Goal: Task Accomplishment & Management: Manage account settings

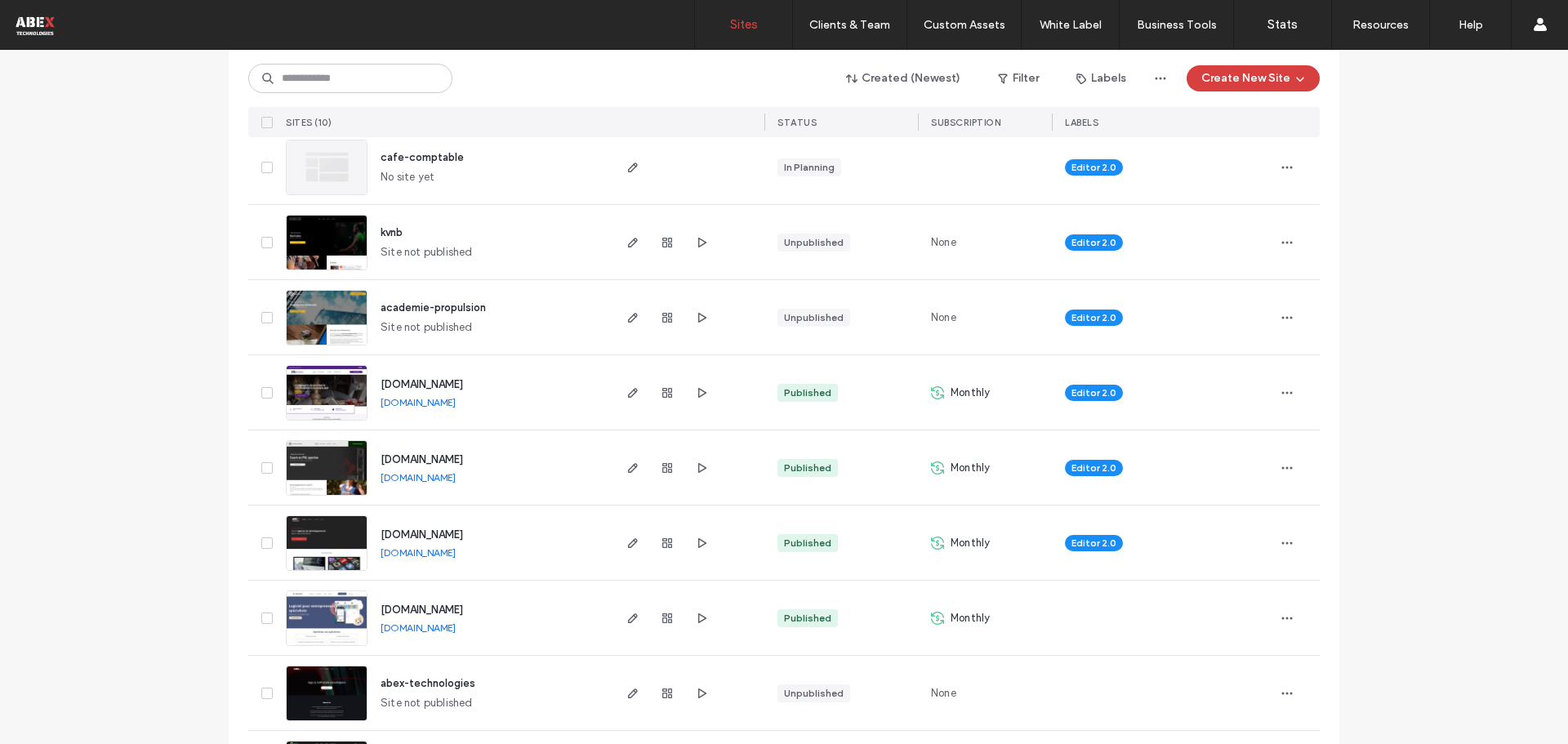
scroll to position [349, 0]
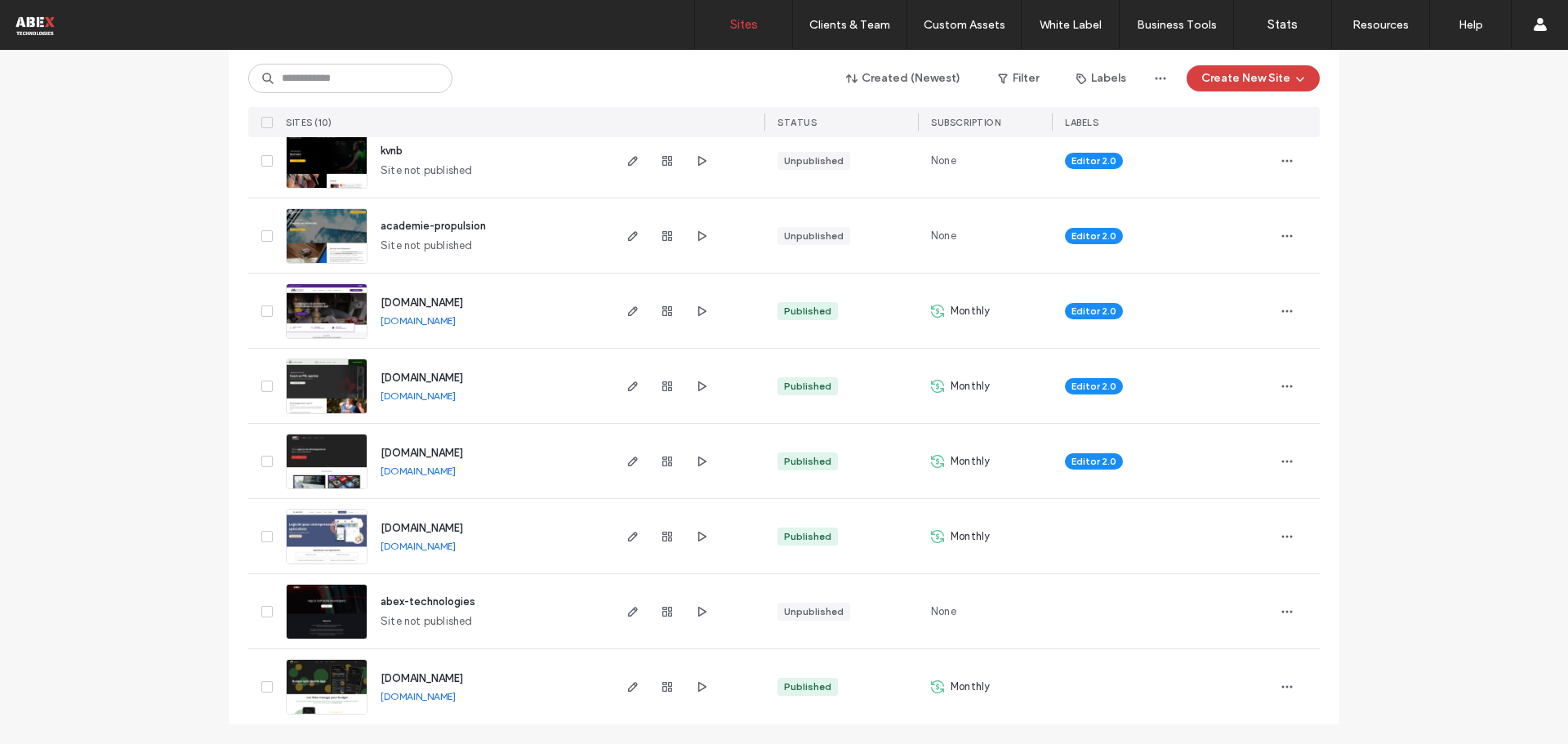
click at [320, 468] on img at bounding box center [326, 490] width 80 height 111
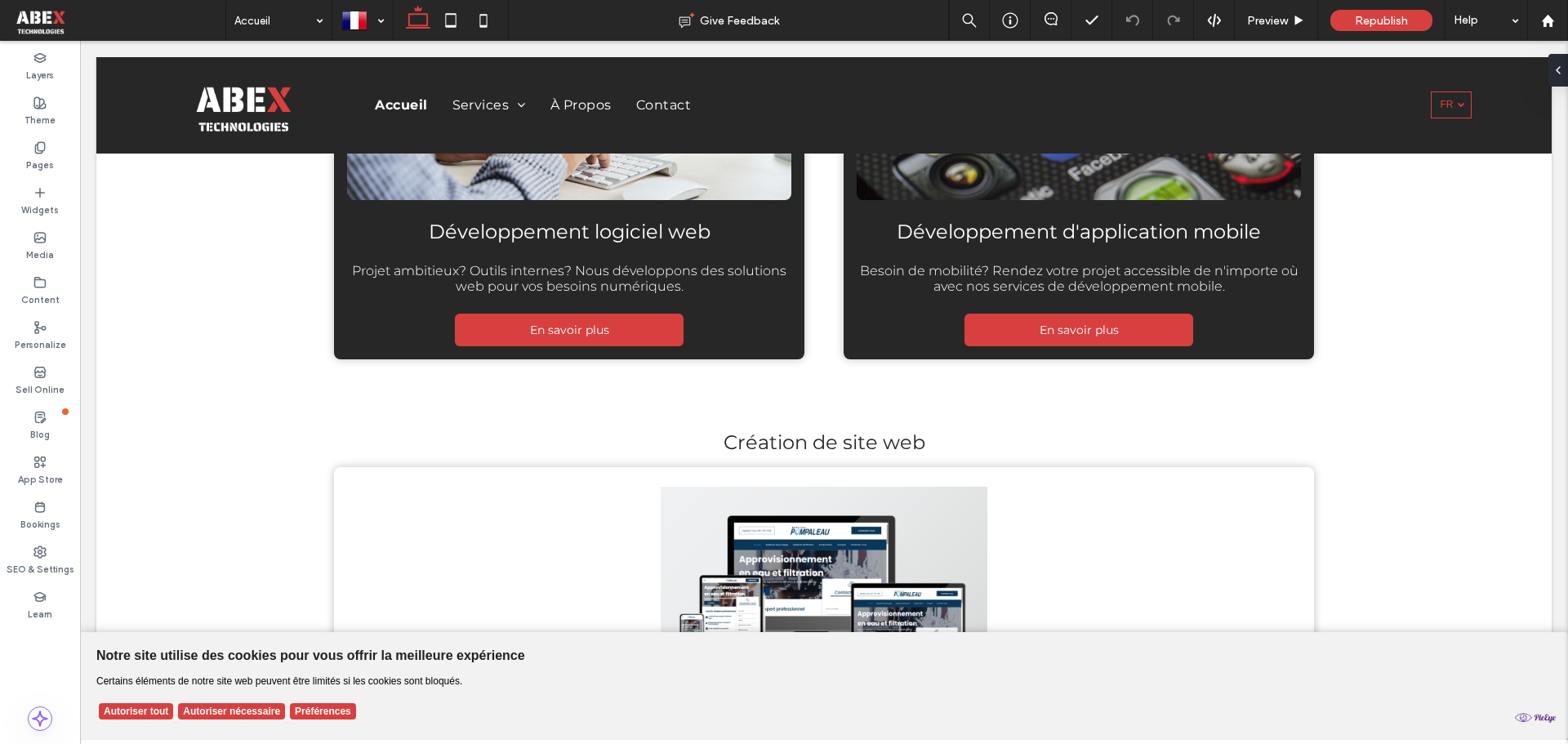
click at [123, 716] on button "Autoriser tout" at bounding box center [136, 711] width 74 height 16
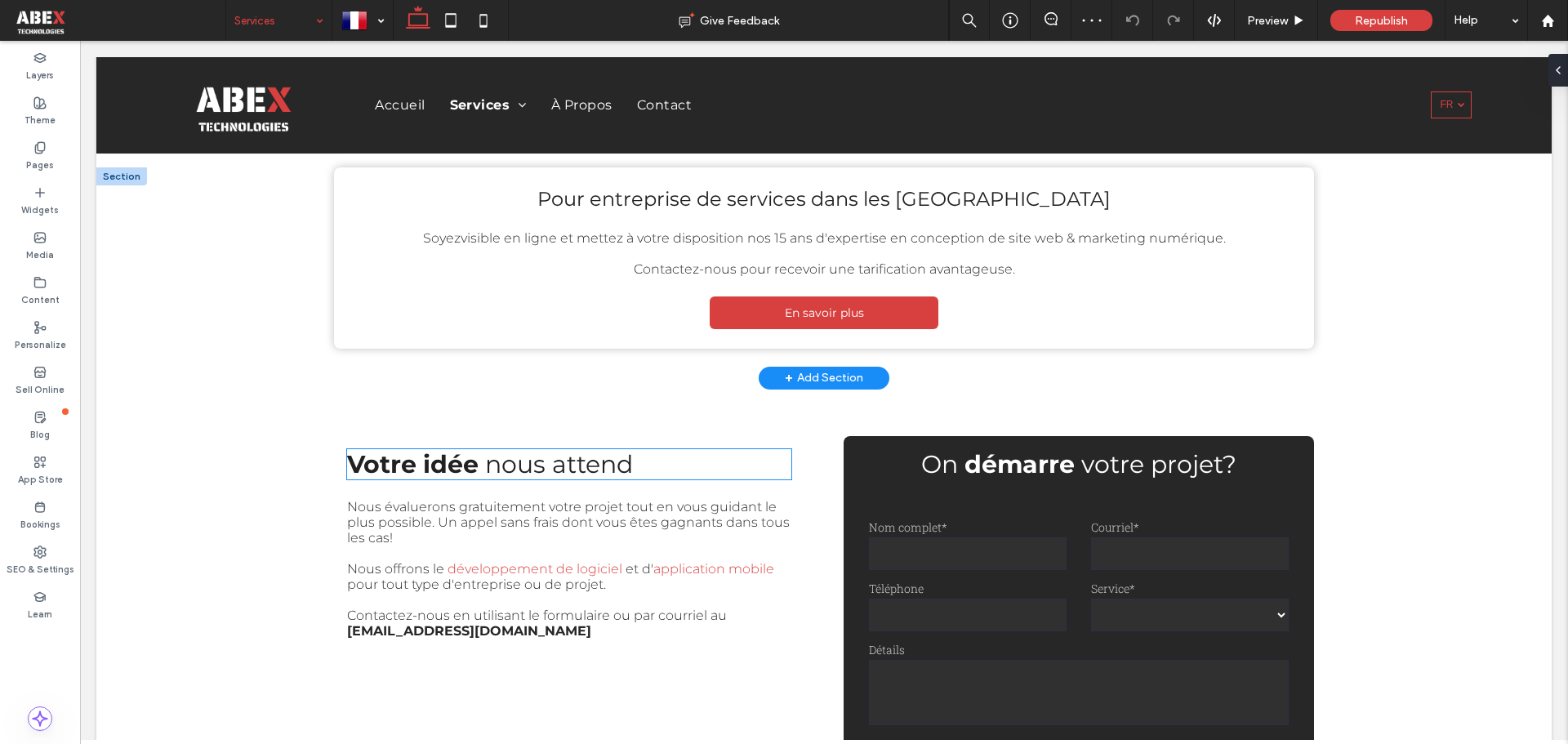
scroll to position [1144, 0]
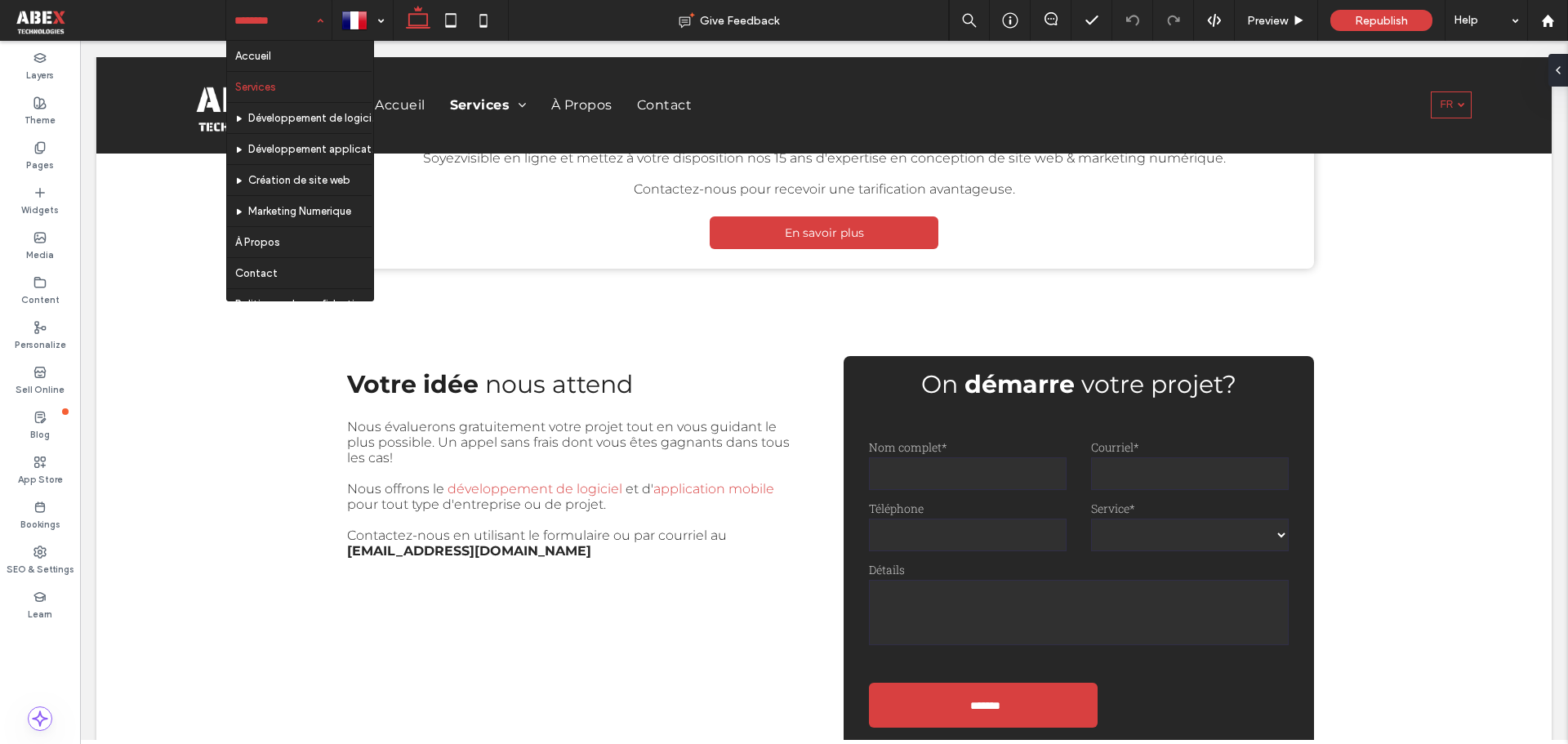
click at [276, 19] on input at bounding box center [274, 20] width 80 height 41
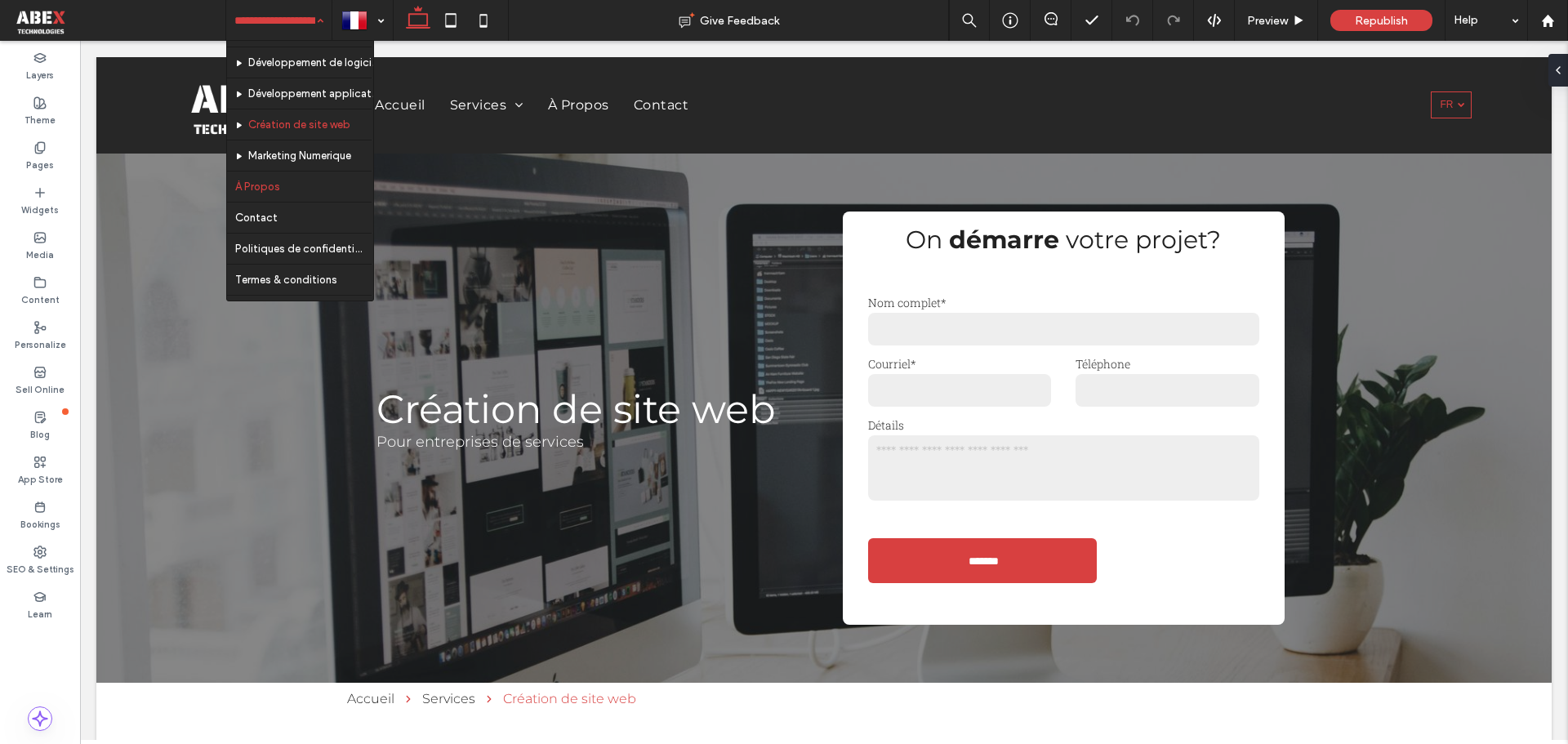
scroll to position [81, 0]
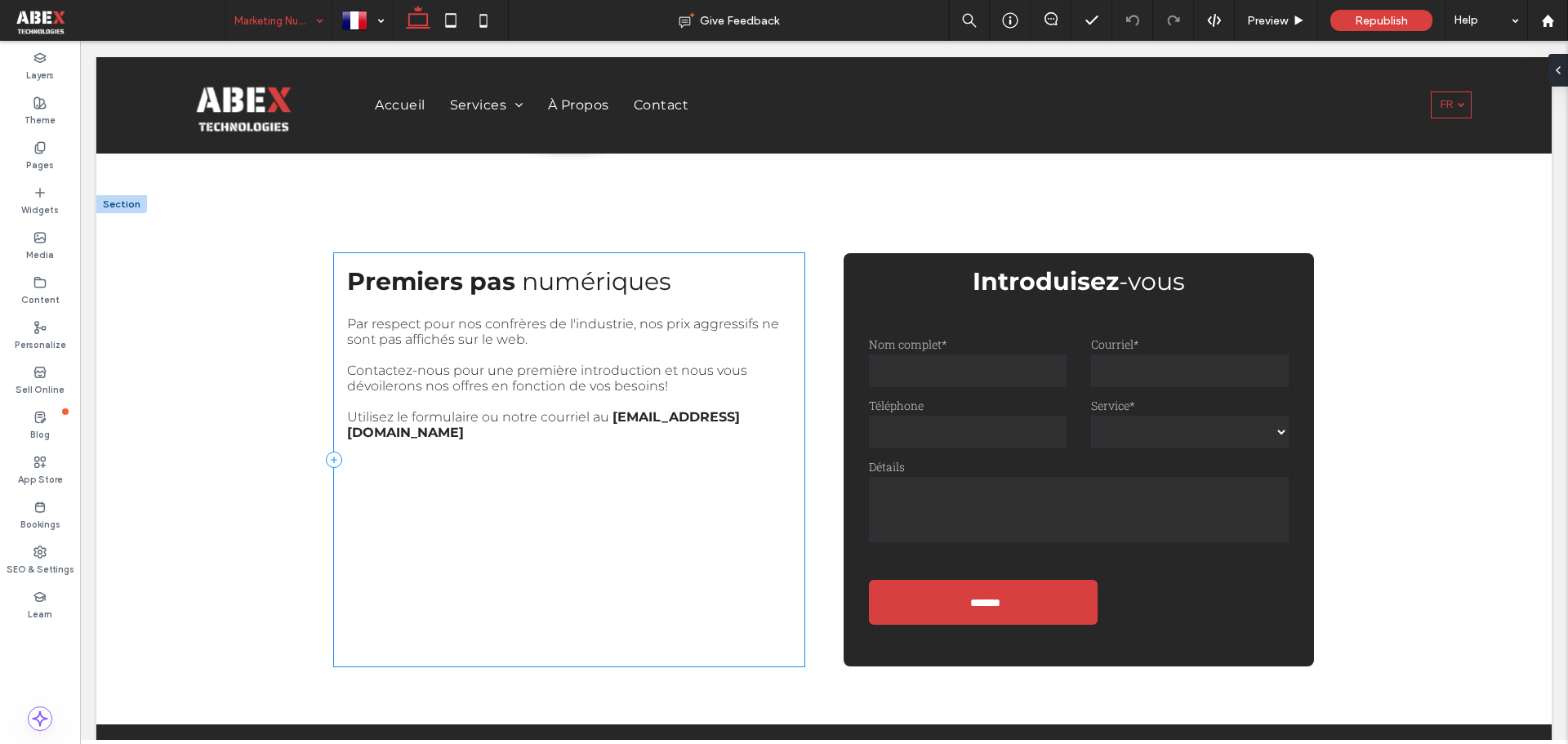
scroll to position [2595, 0]
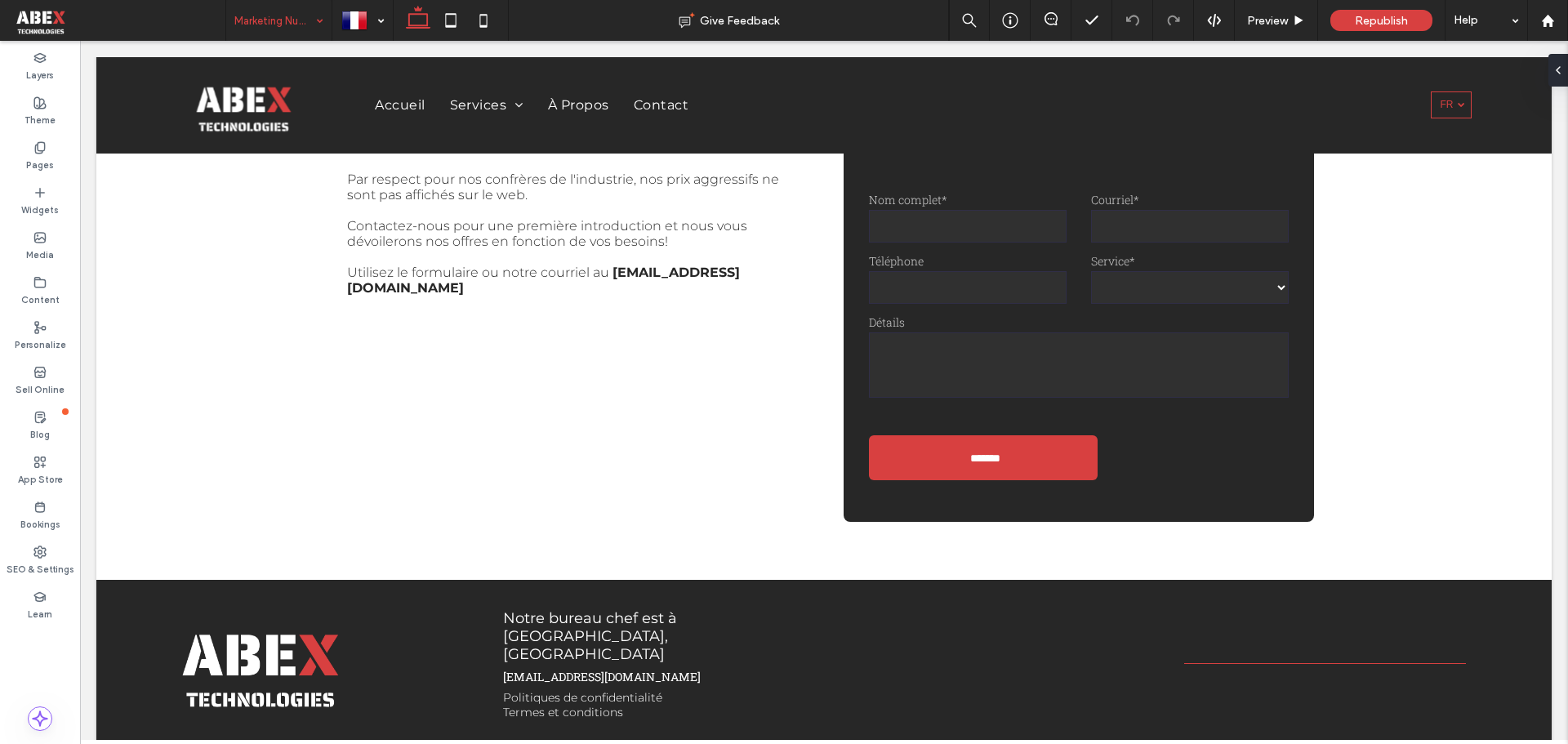
click at [301, 29] on input at bounding box center [274, 20] width 80 height 41
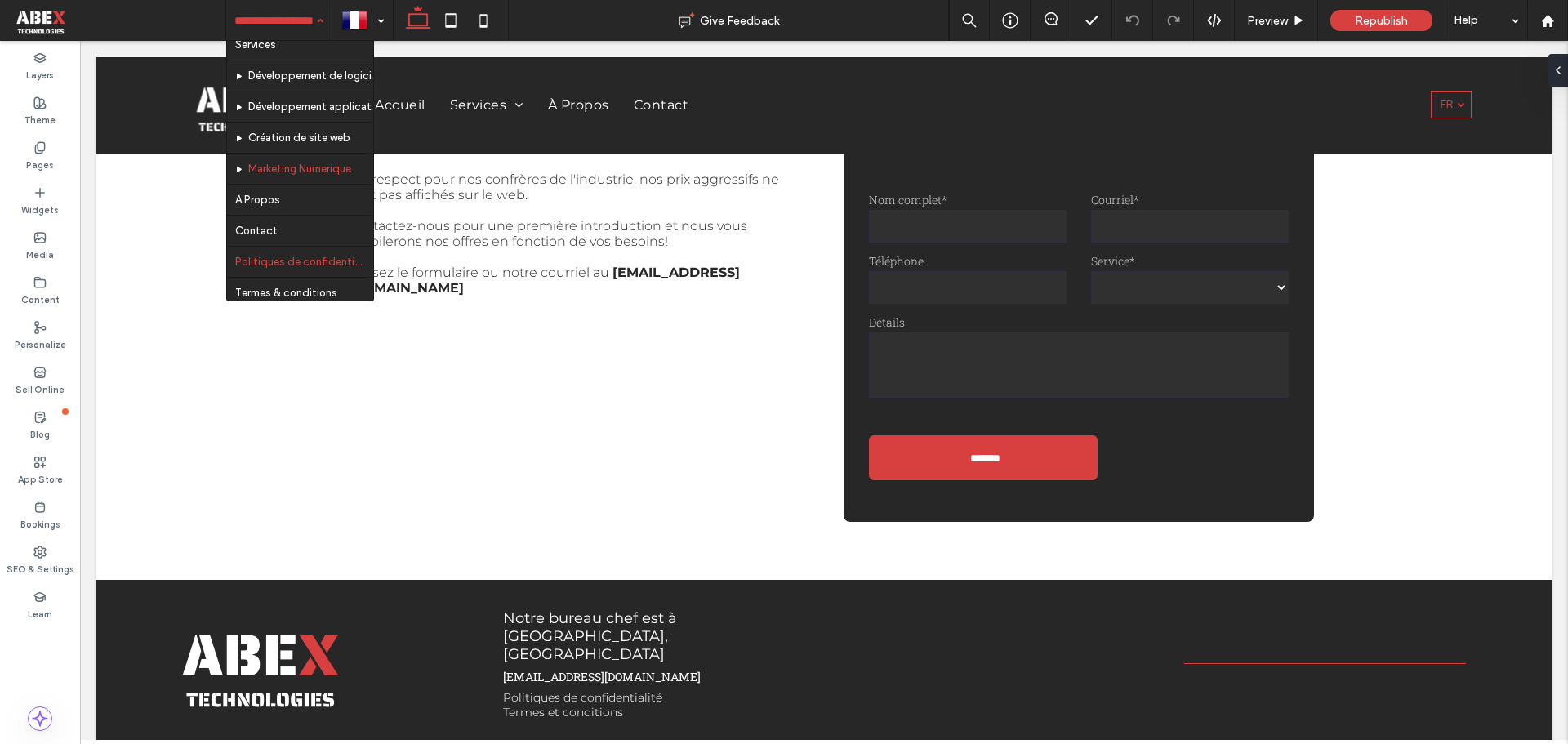
scroll to position [81, 0]
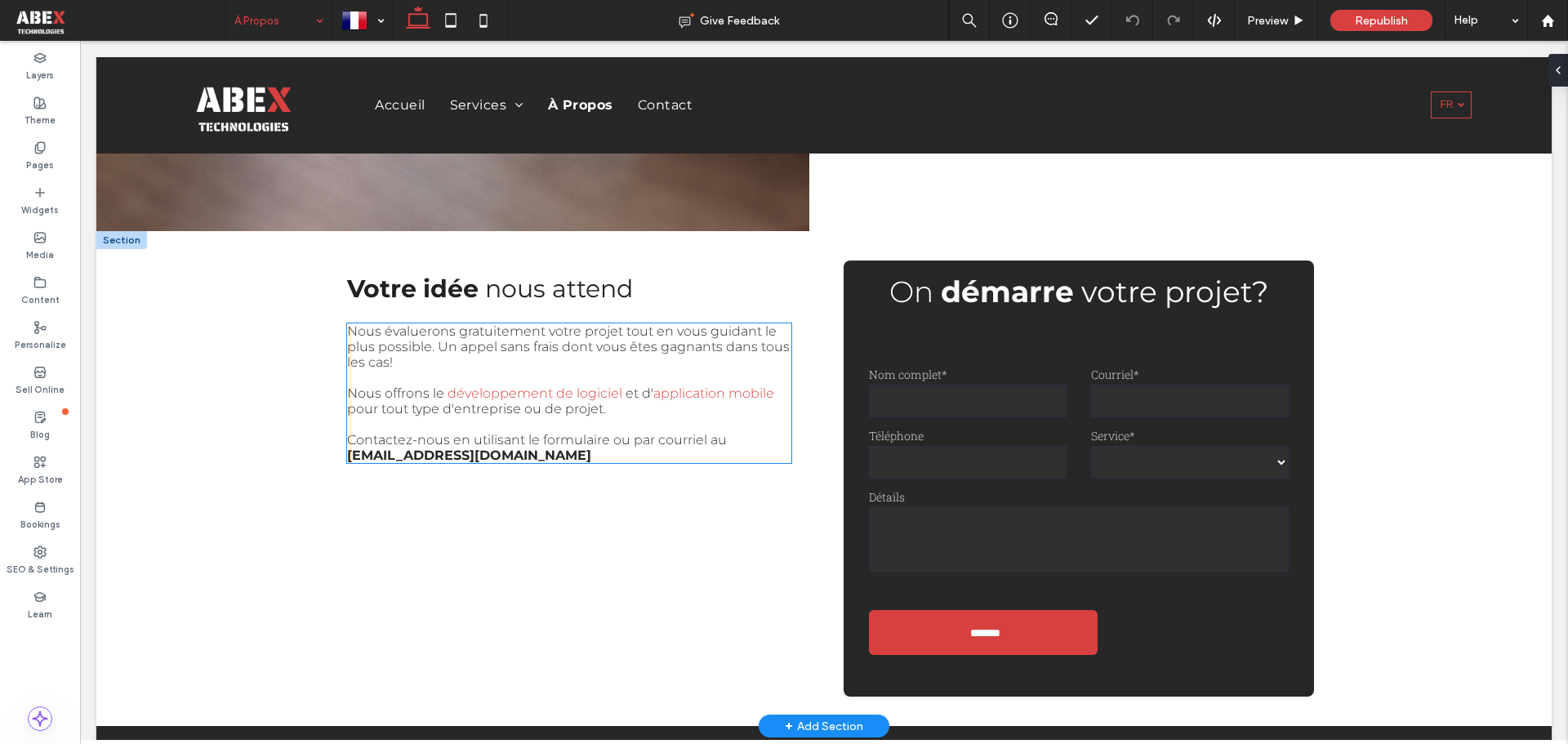
scroll to position [735, 0]
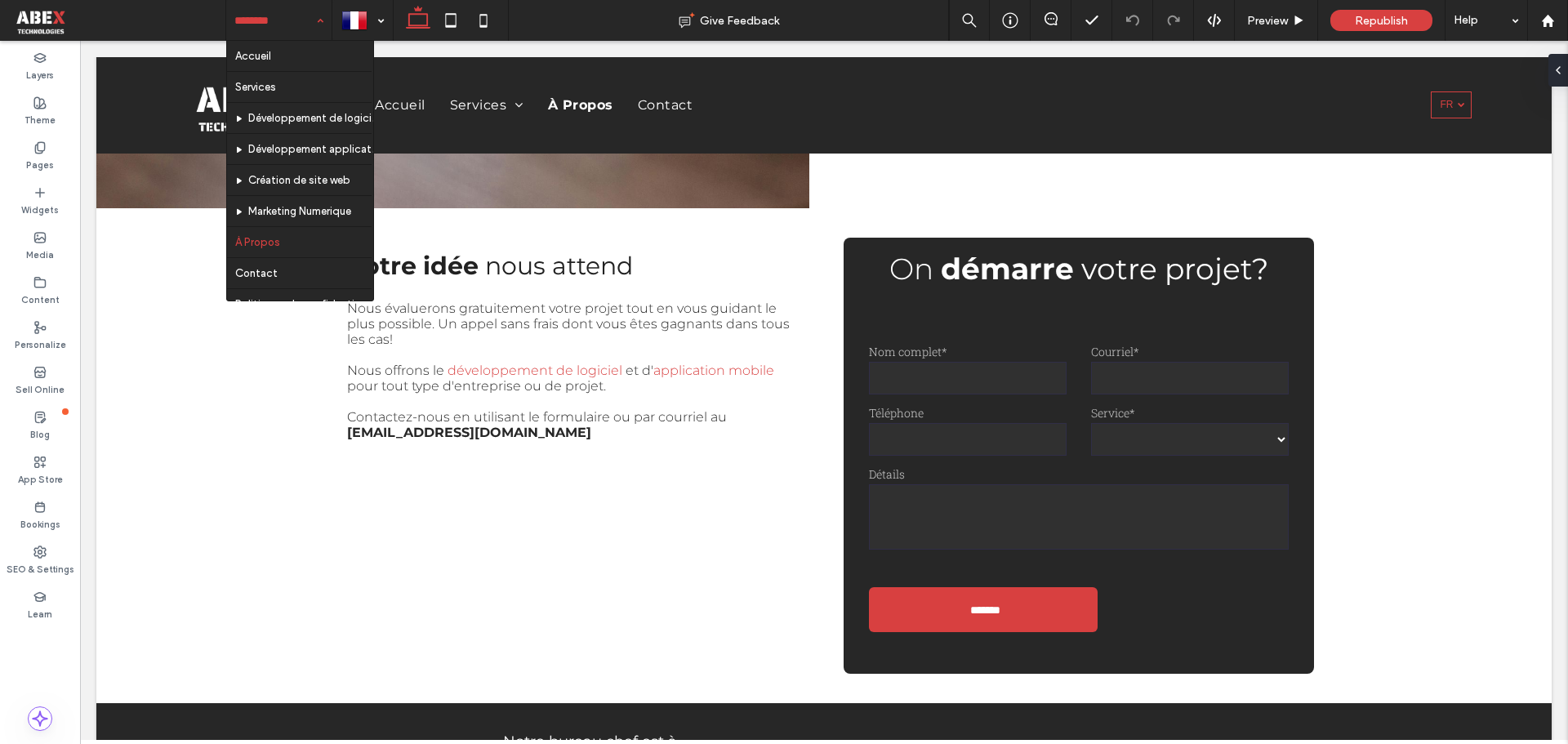
click at [279, 33] on input at bounding box center [274, 20] width 80 height 41
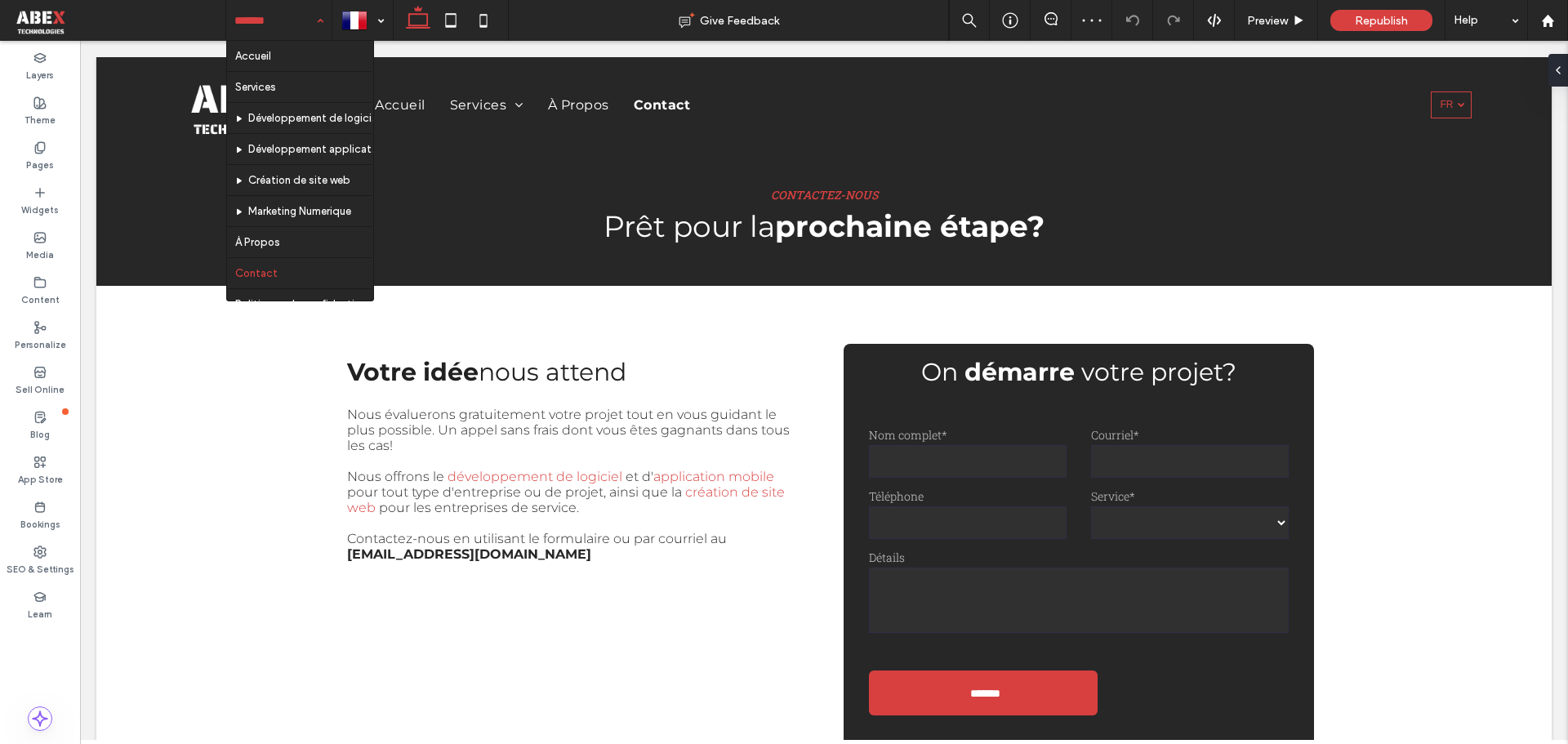
drag, startPoint x: 273, startPoint y: 26, endPoint x: 209, endPoint y: 1, distance: 68.7
click at [273, 26] on input at bounding box center [274, 20] width 80 height 41
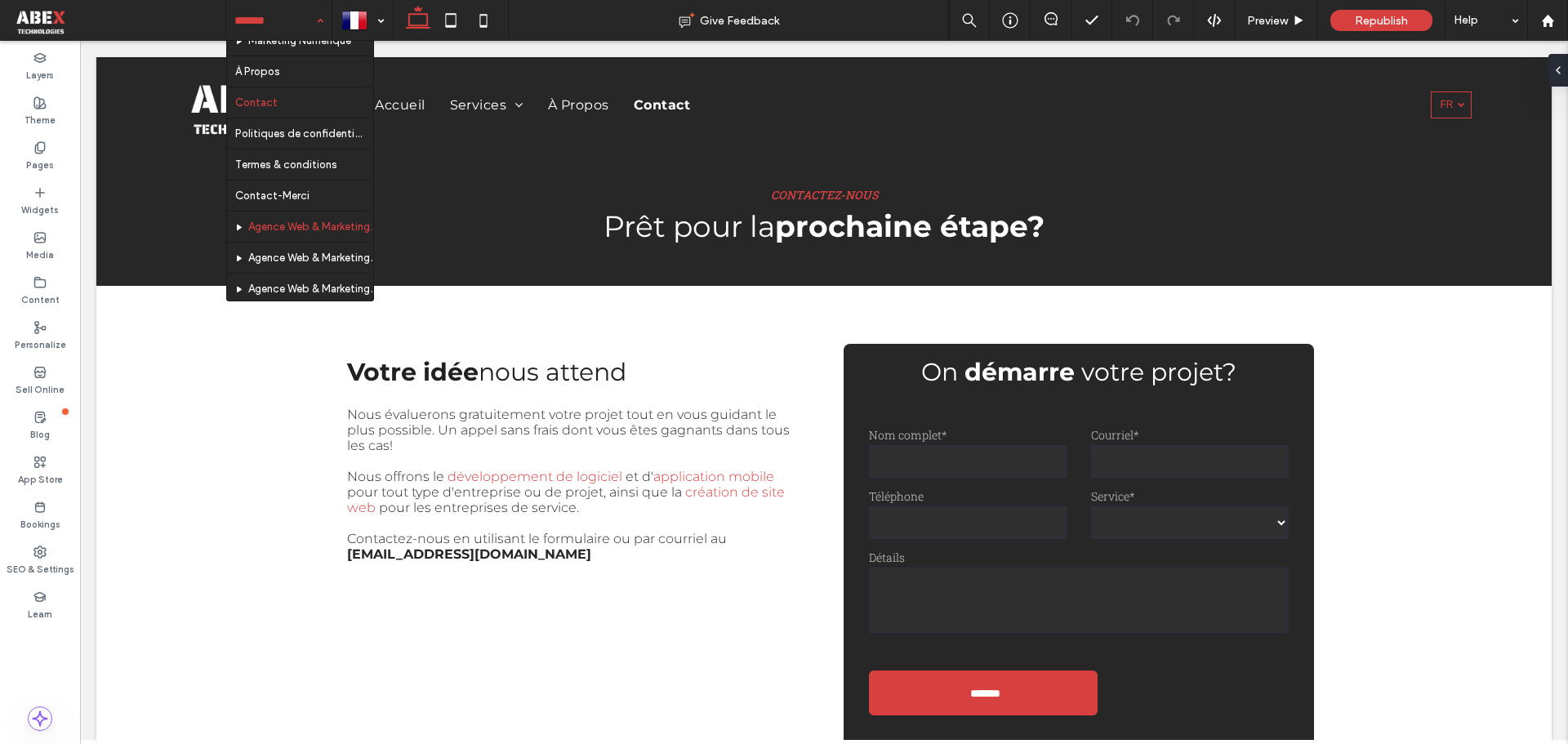
scroll to position [173, 0]
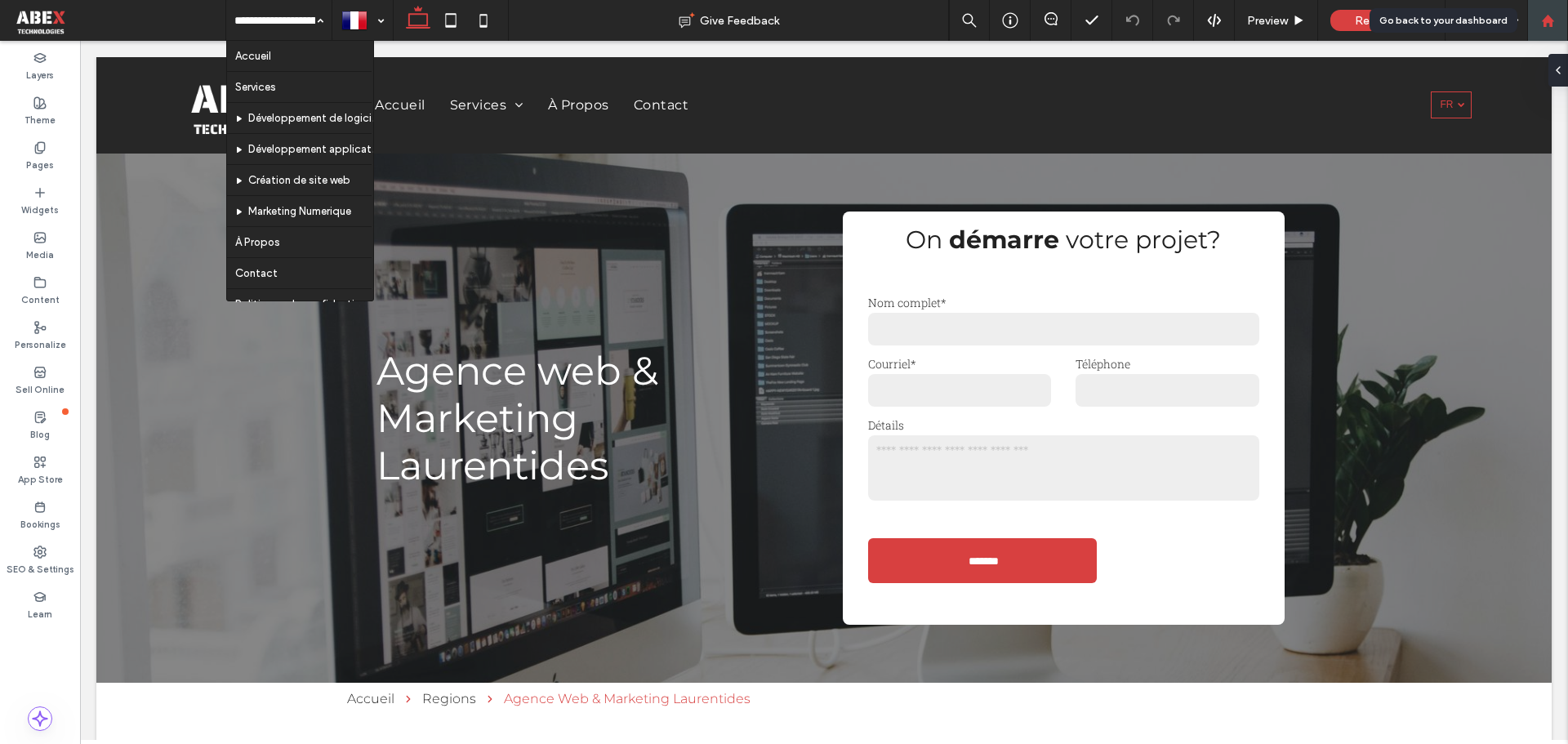
click at [1554, 16] on icon at bounding box center [1547, 20] width 14 height 14
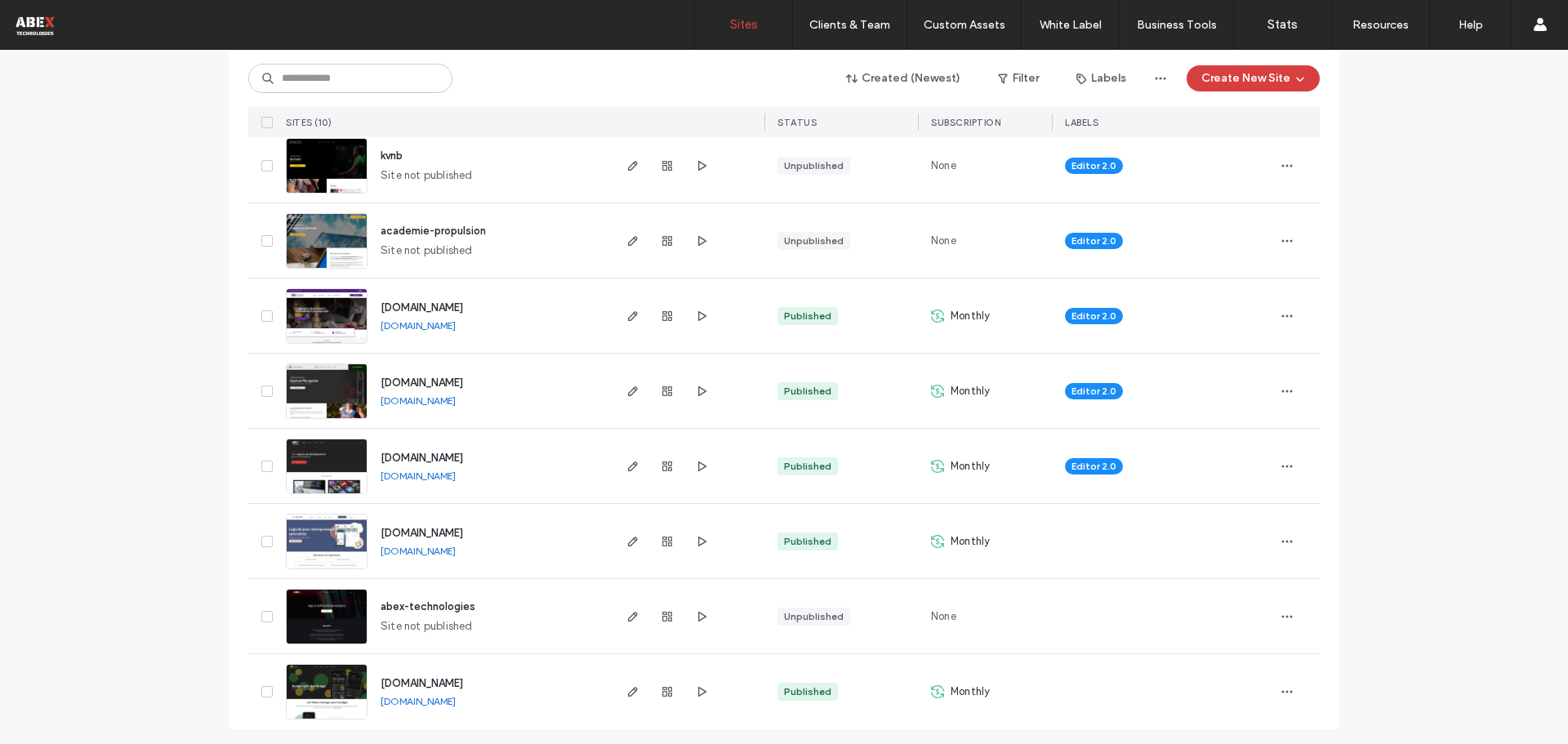
scroll to position [349, 0]
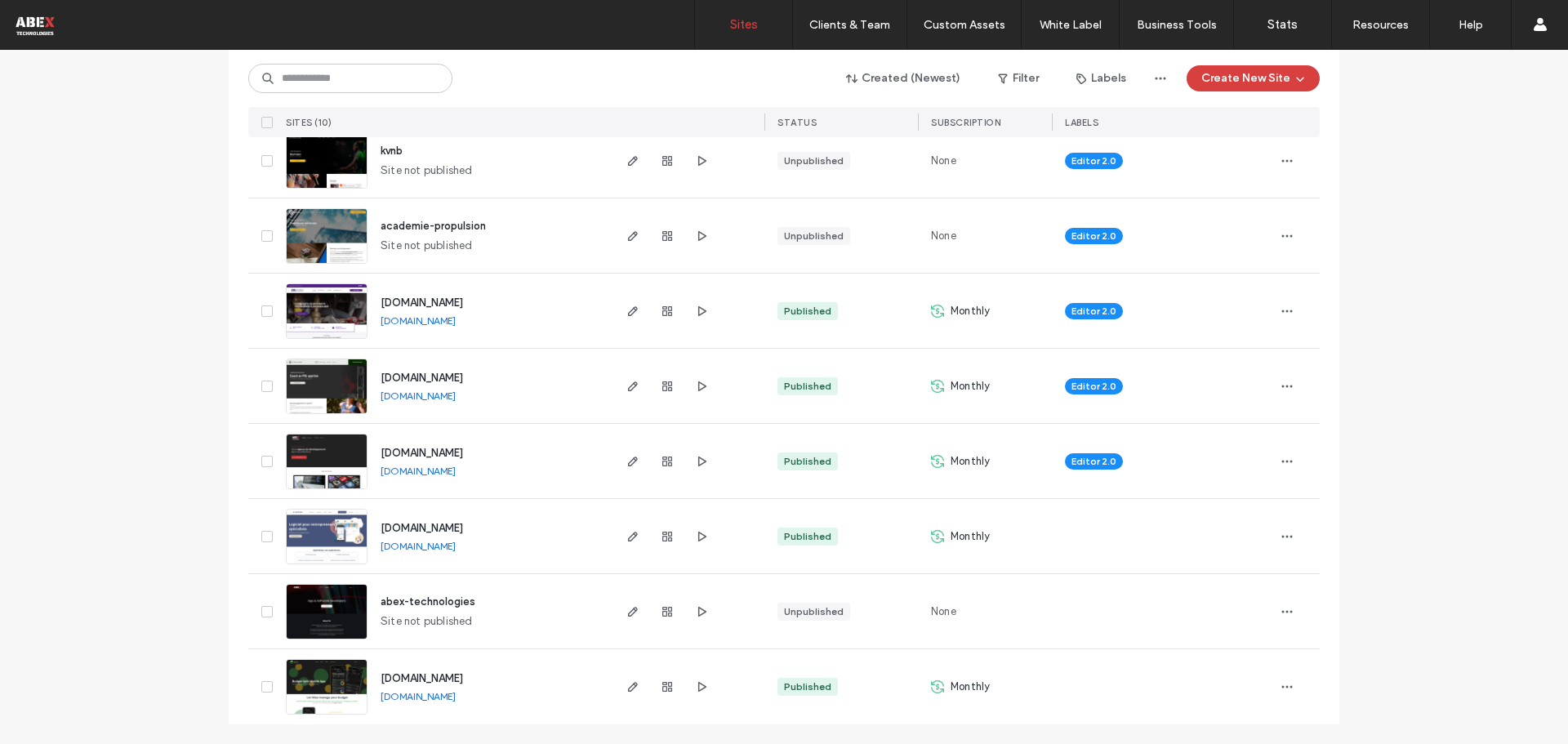
click at [321, 300] on img at bounding box center [326, 339] width 80 height 111
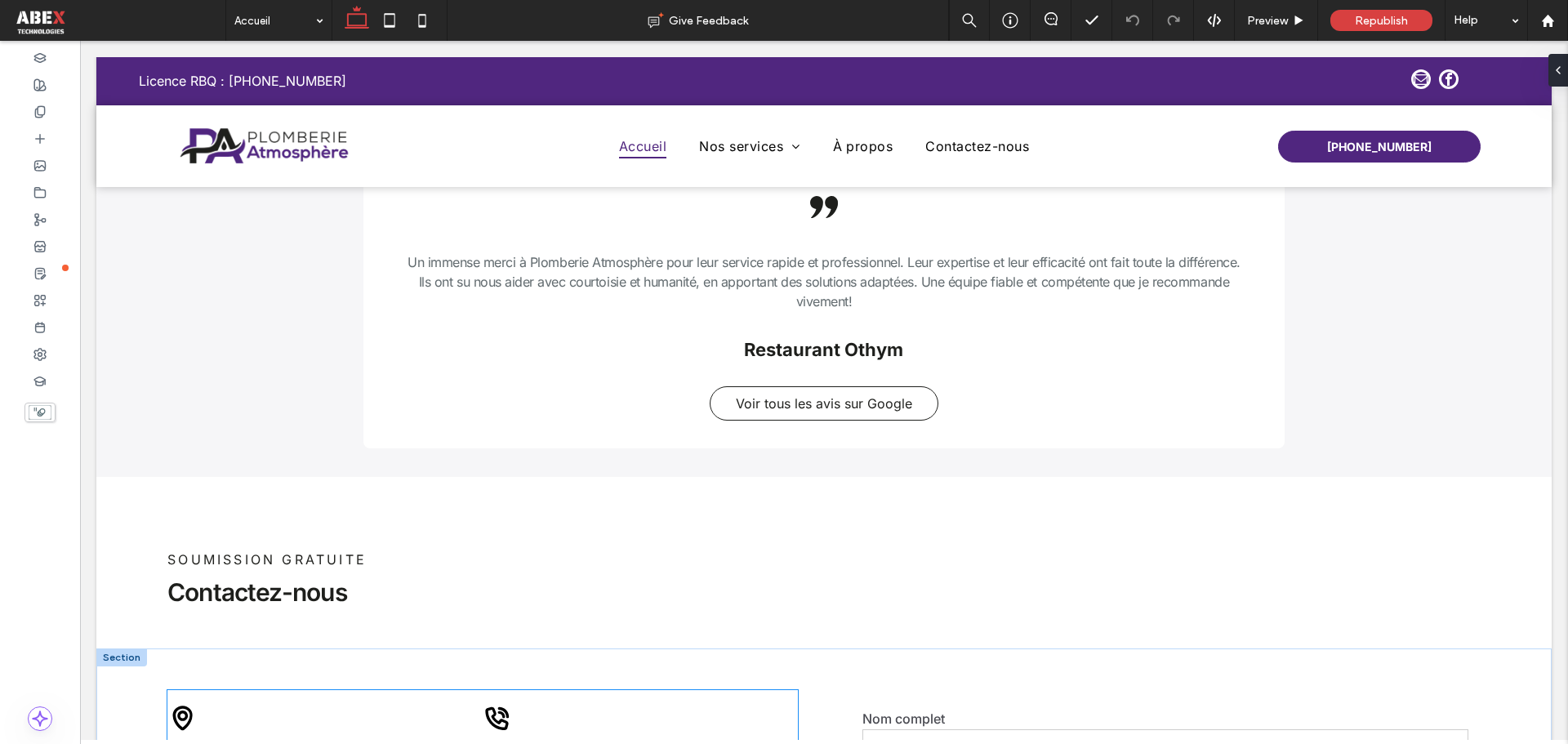
scroll to position [2613, 0]
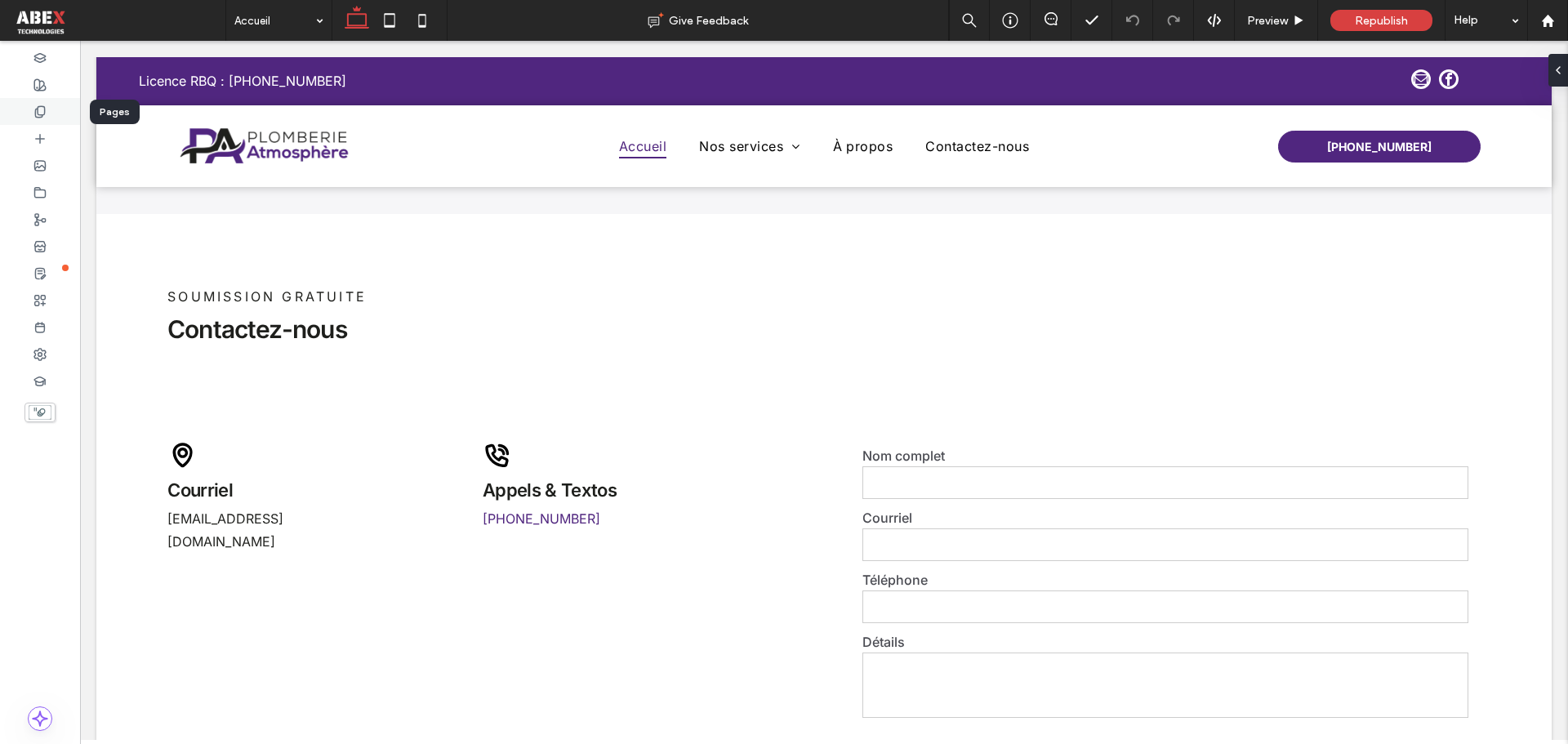
click at [37, 106] on icon at bounding box center [40, 112] width 13 height 13
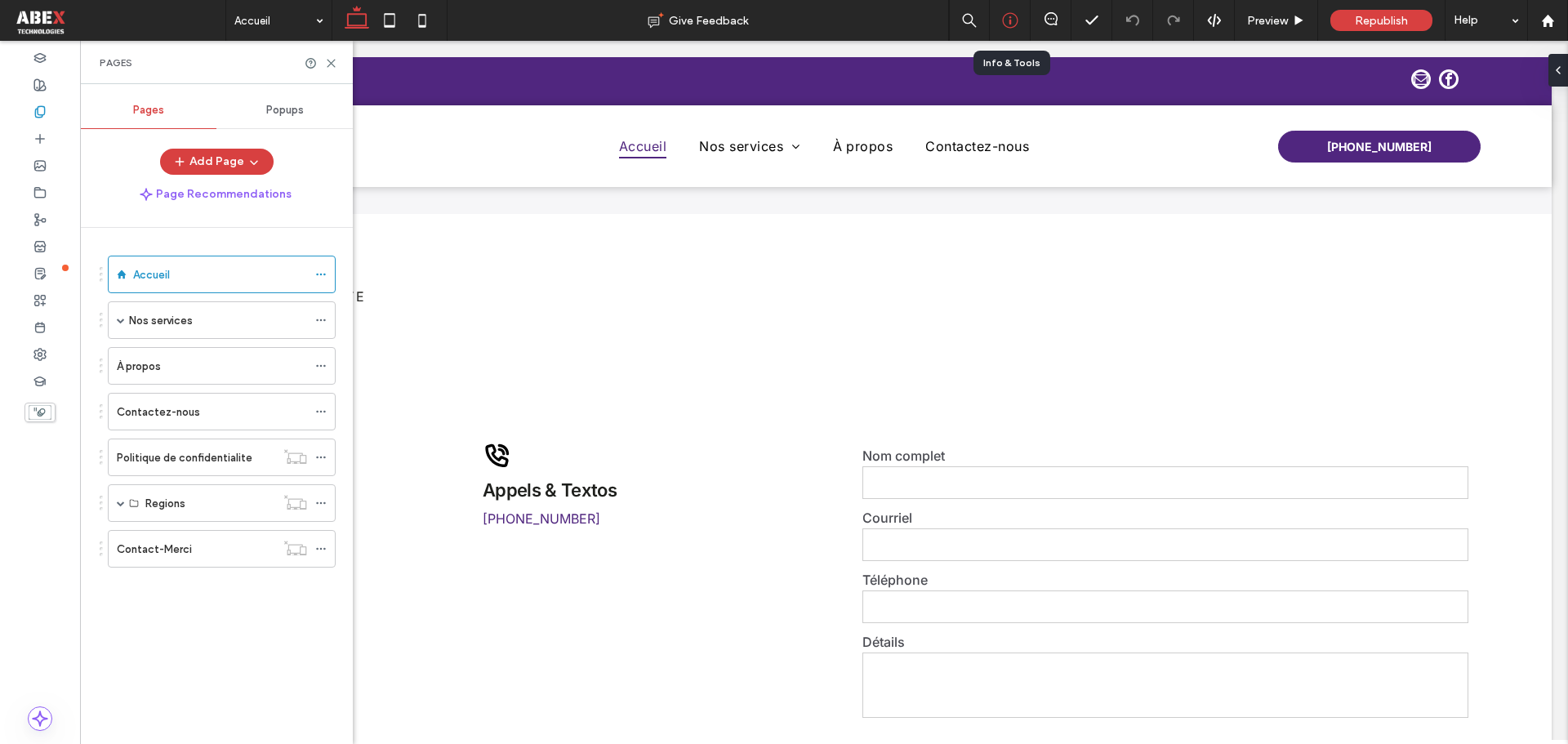
click at [1004, 21] on icon at bounding box center [1010, 21] width 16 height 16
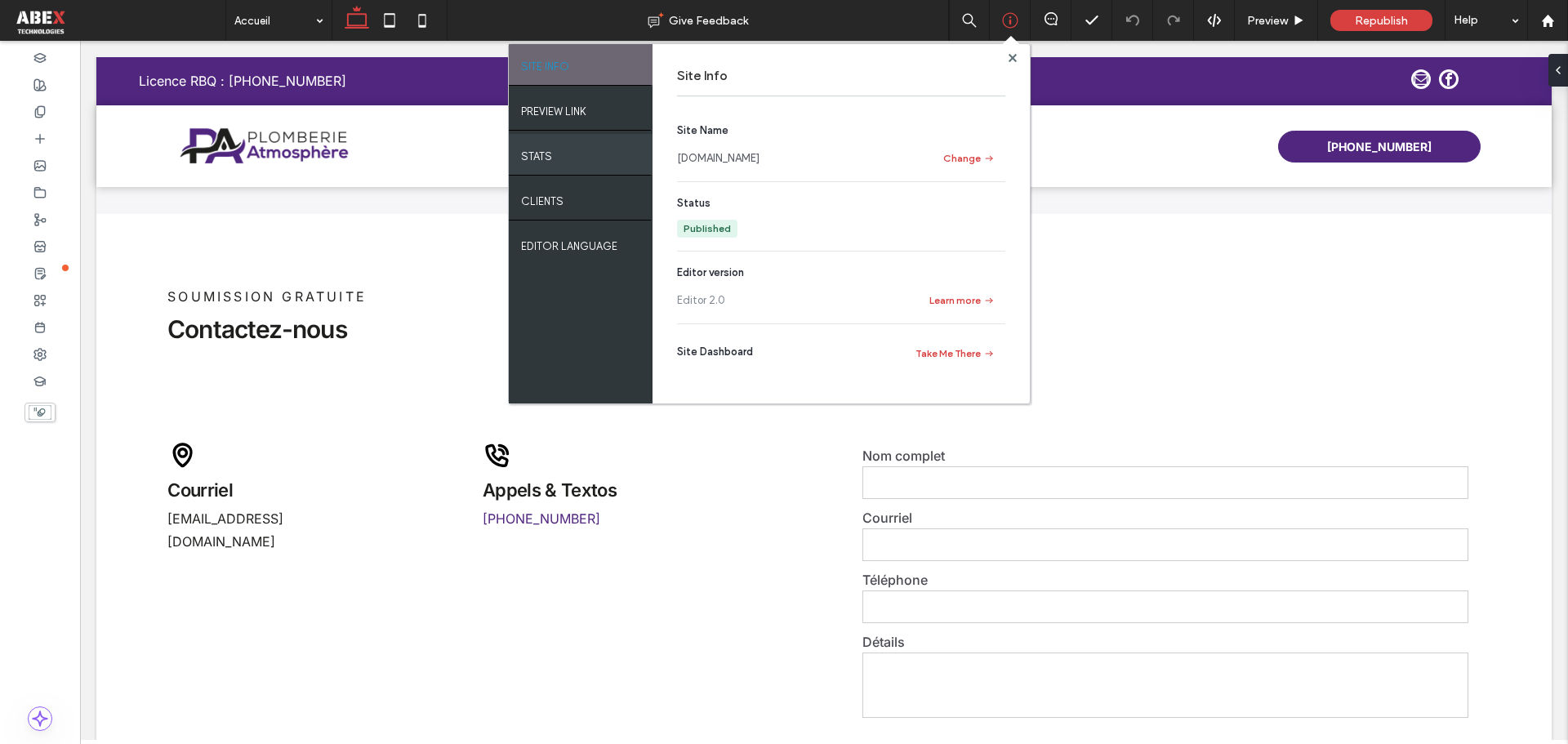
click at [547, 151] on label "STATS" at bounding box center [536, 152] width 31 height 21
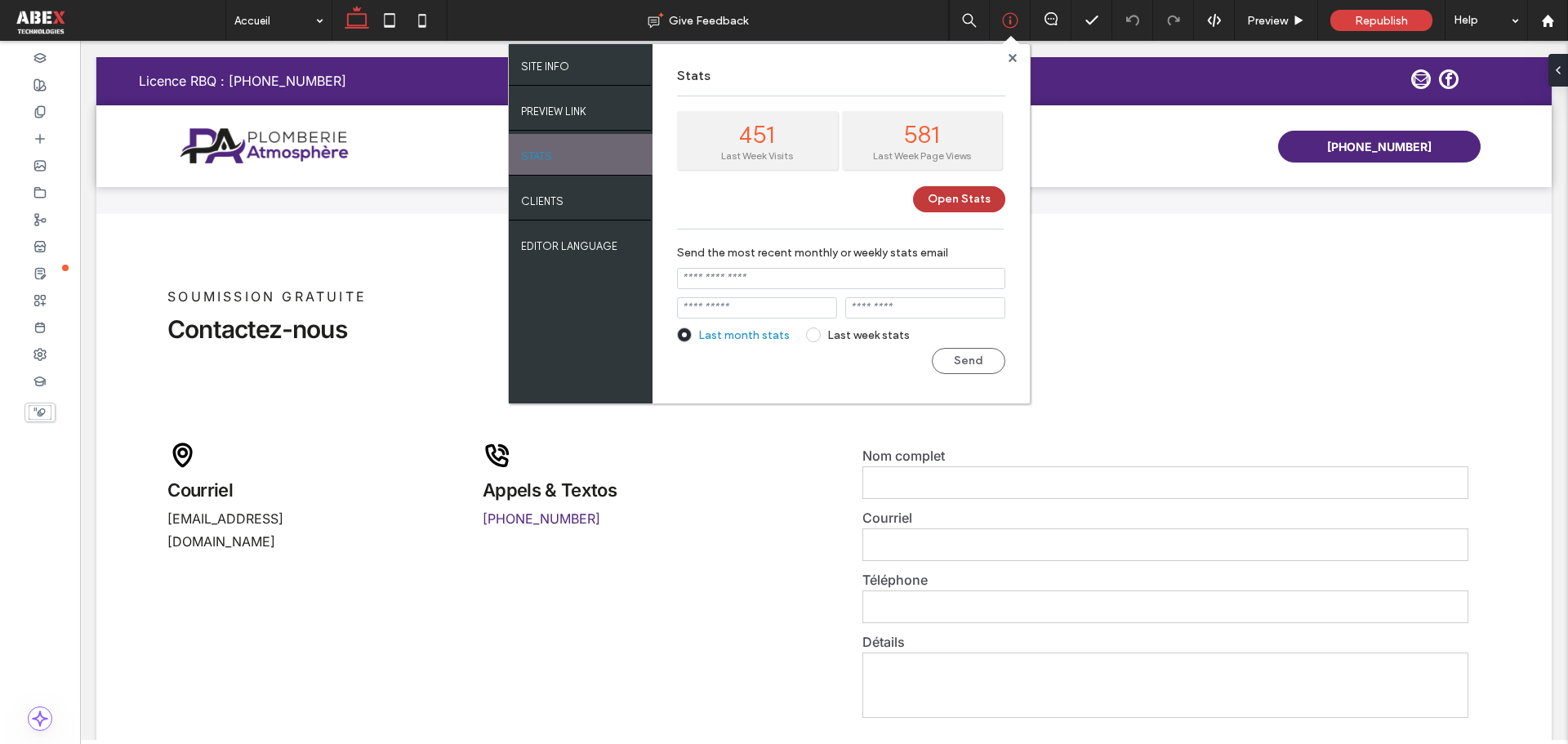
click at [936, 189] on button "Open Stats" at bounding box center [959, 199] width 92 height 26
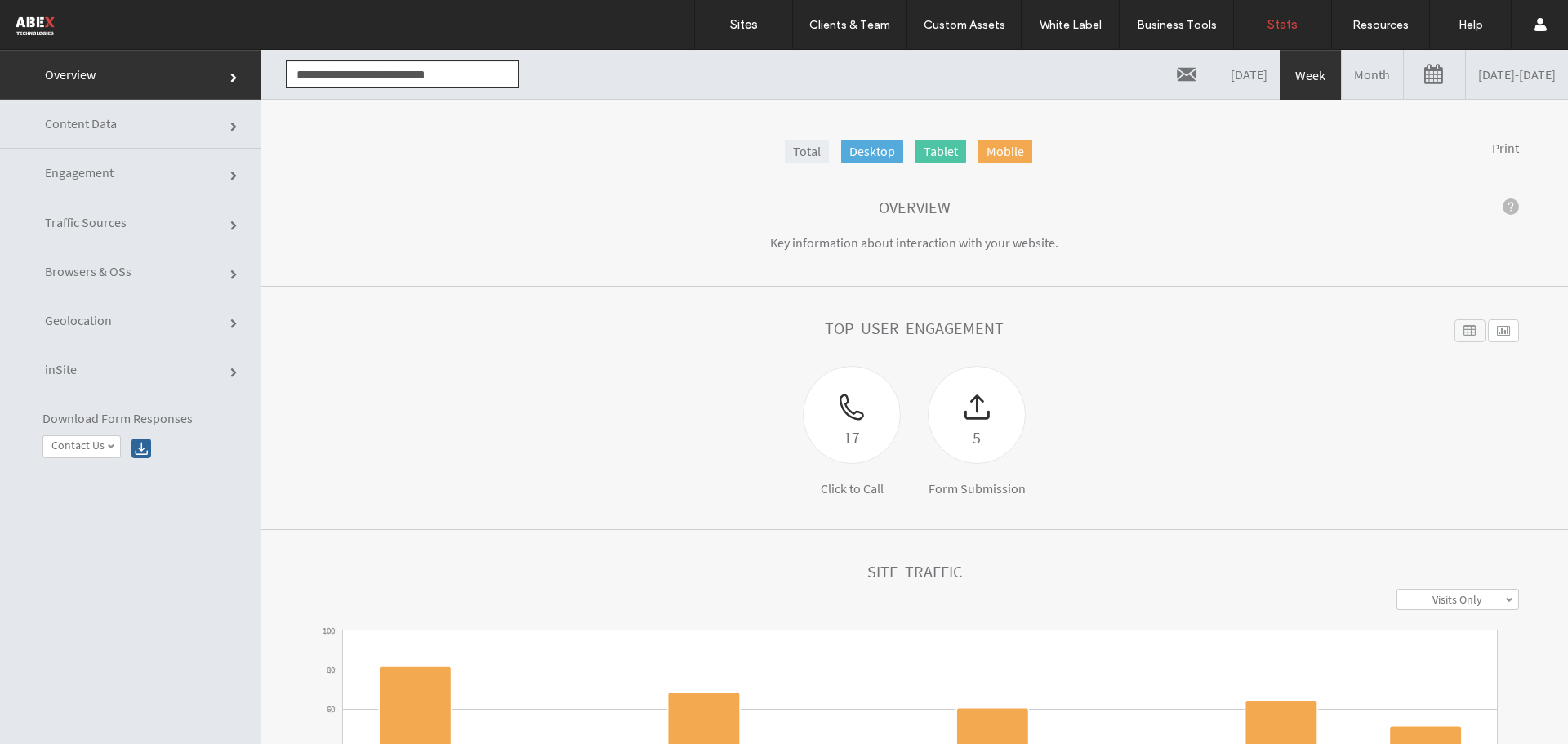
click at [1342, 77] on link "Month" at bounding box center [1373, 74] width 61 height 49
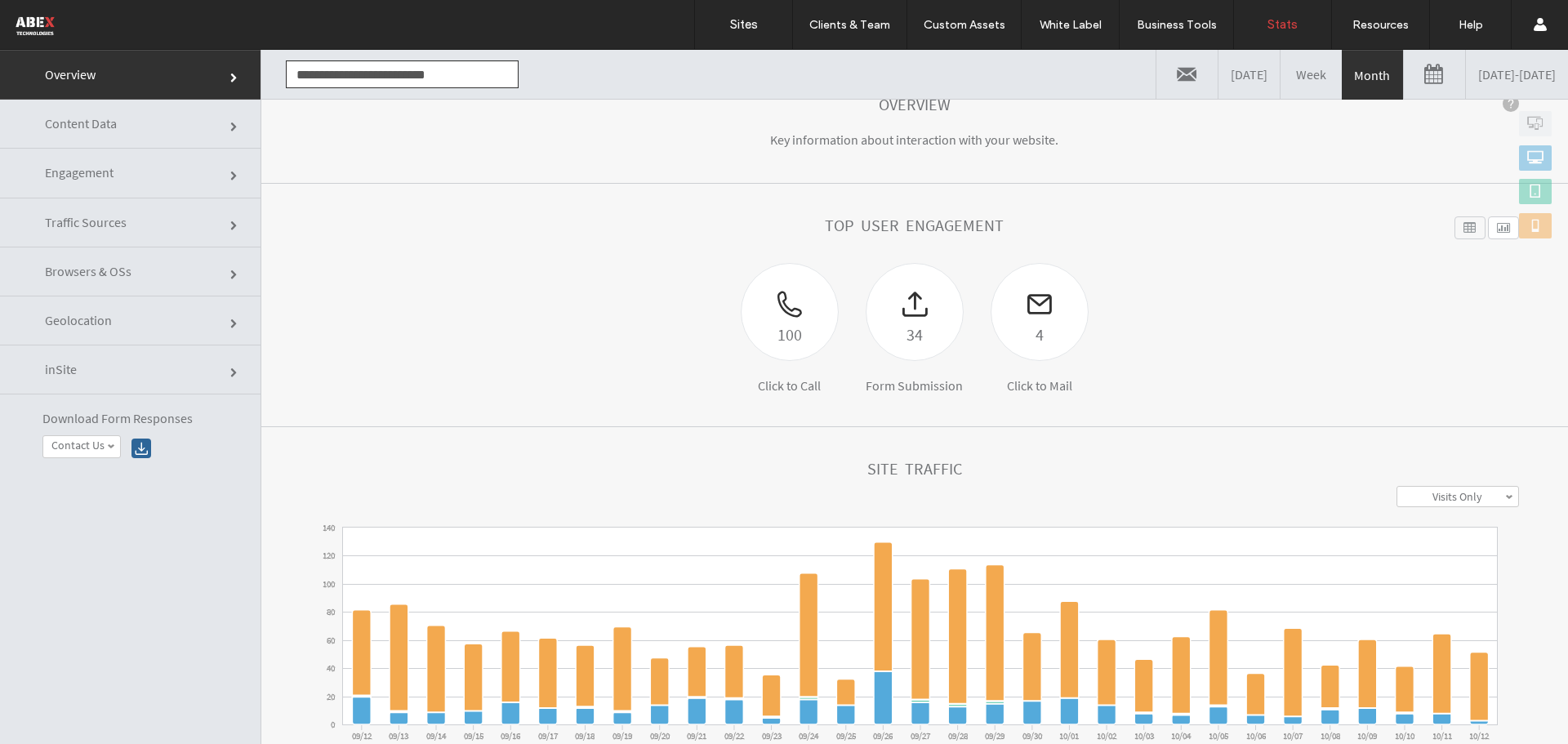
scroll to position [81, 0]
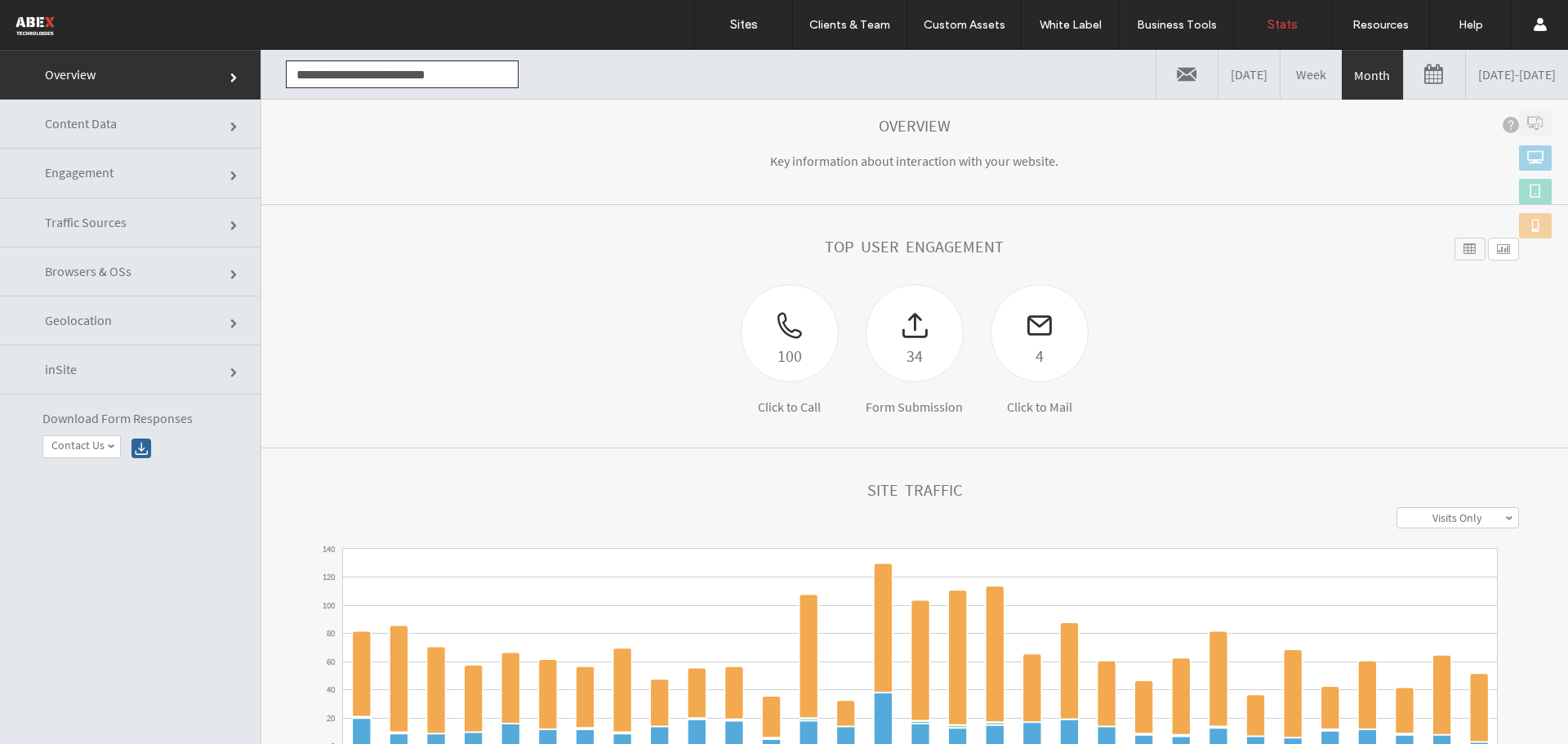
click at [1404, 65] on link at bounding box center [1435, 74] width 61 height 49
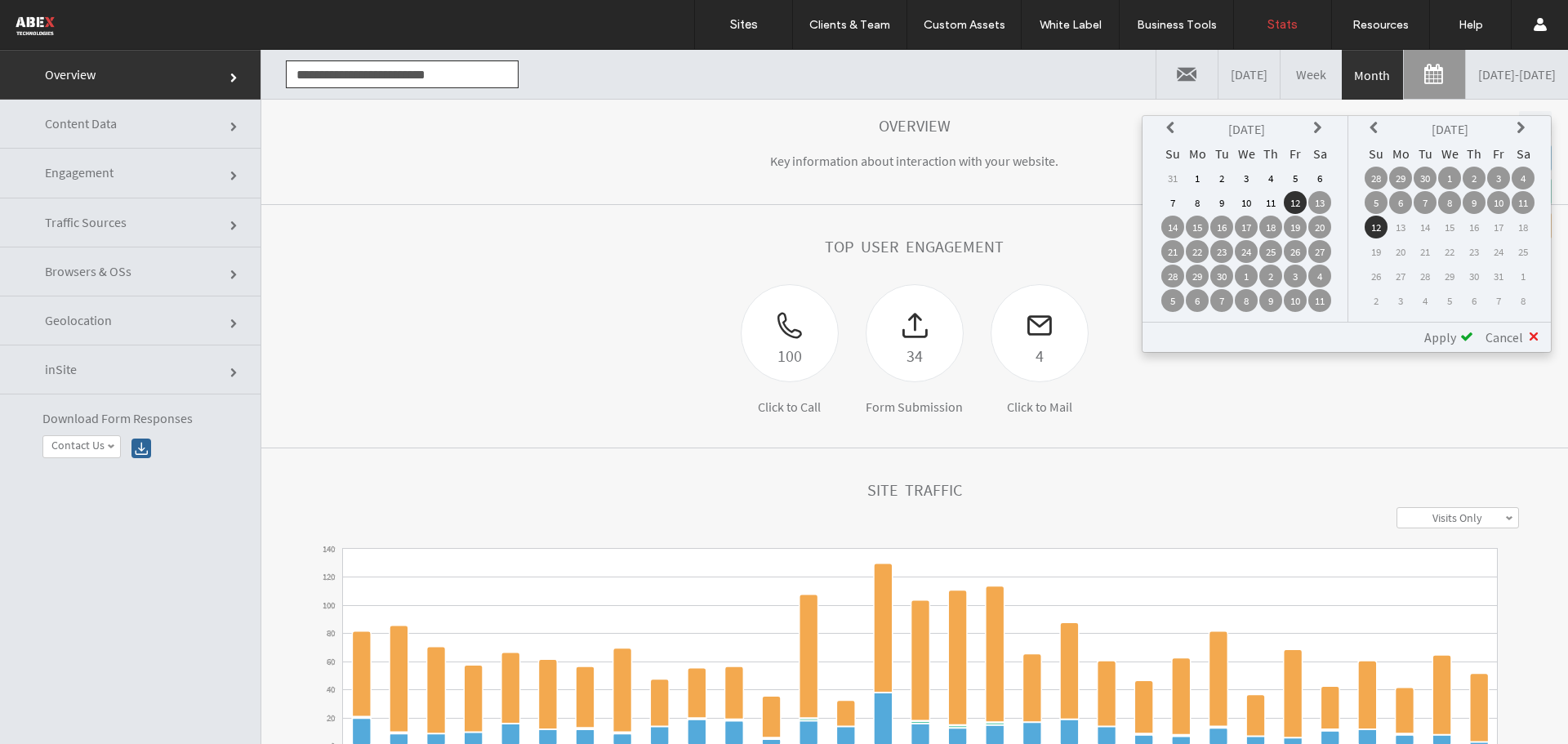
click at [1243, 278] on td "1" at bounding box center [1246, 276] width 23 height 23
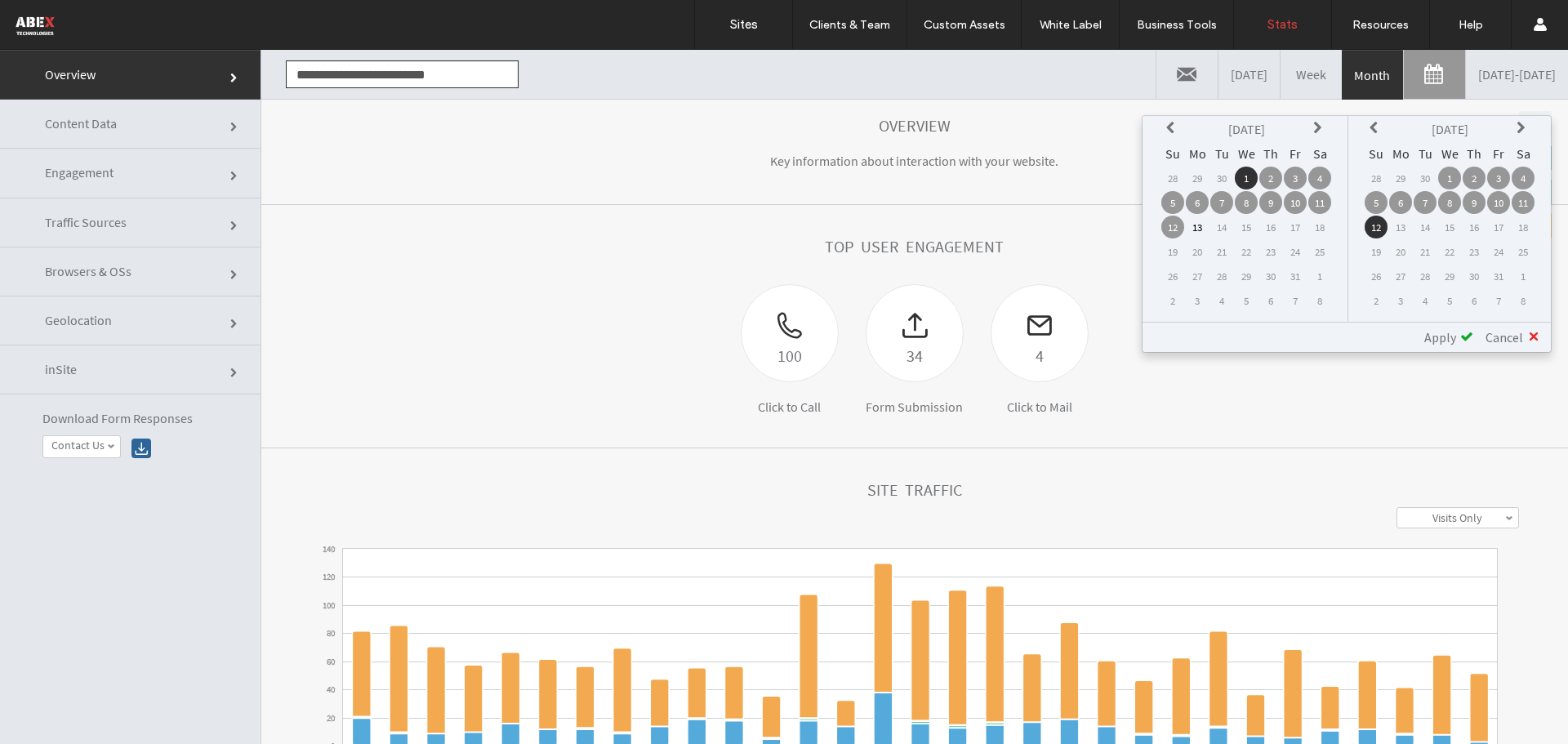
click at [1452, 334] on span "Apply" at bounding box center [1440, 337] width 32 height 16
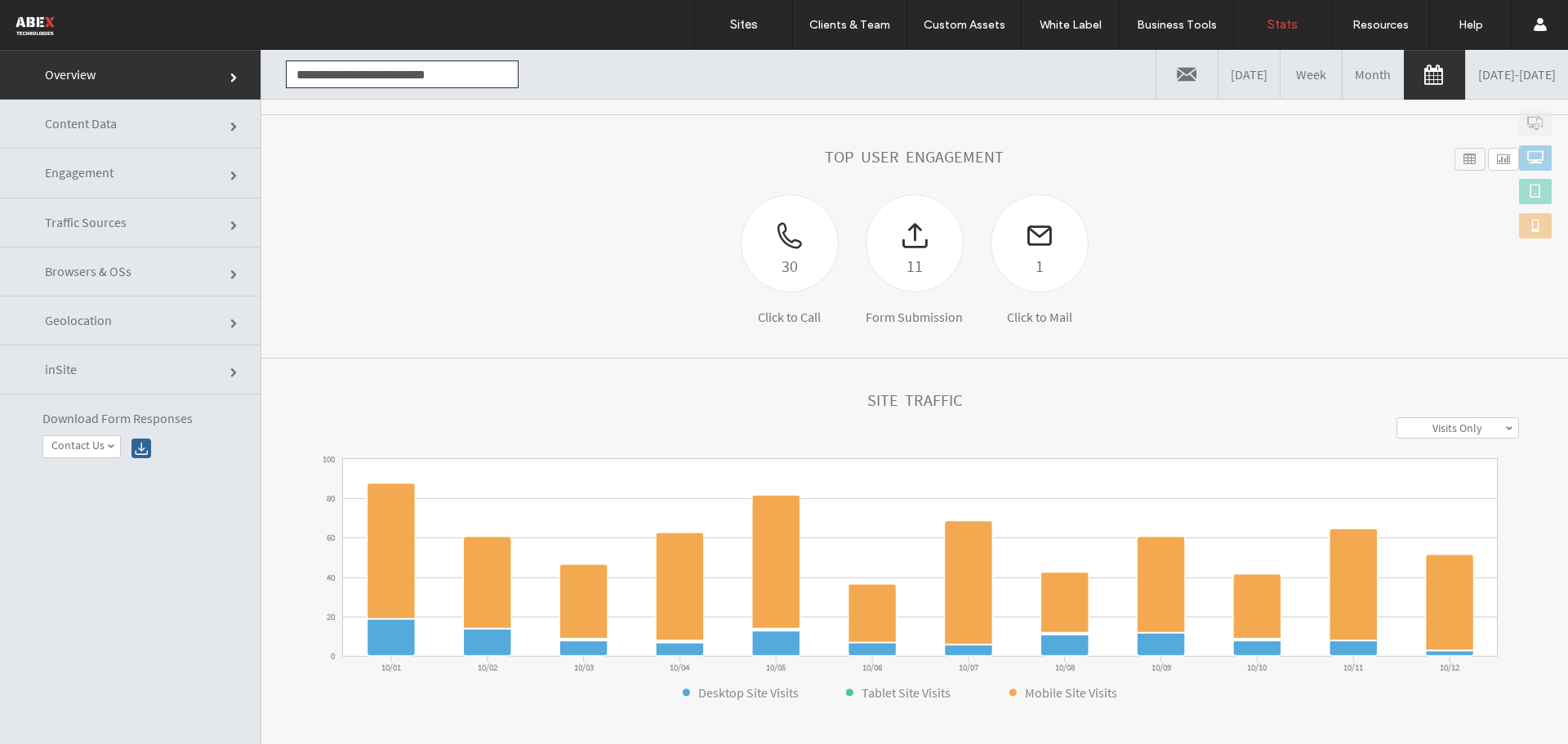
scroll to position [0, 0]
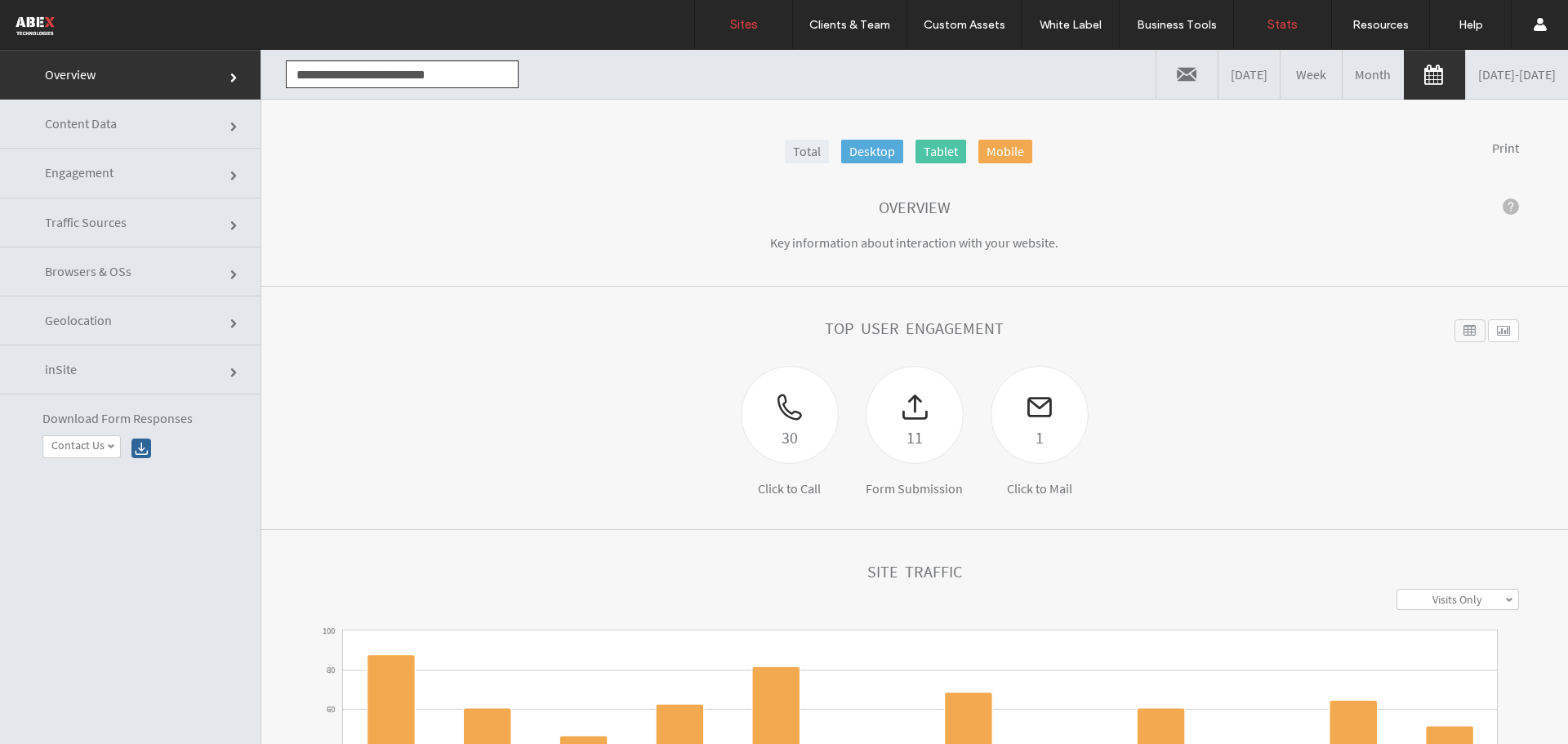
click at [738, 22] on label "Sites" at bounding box center [743, 24] width 28 height 14
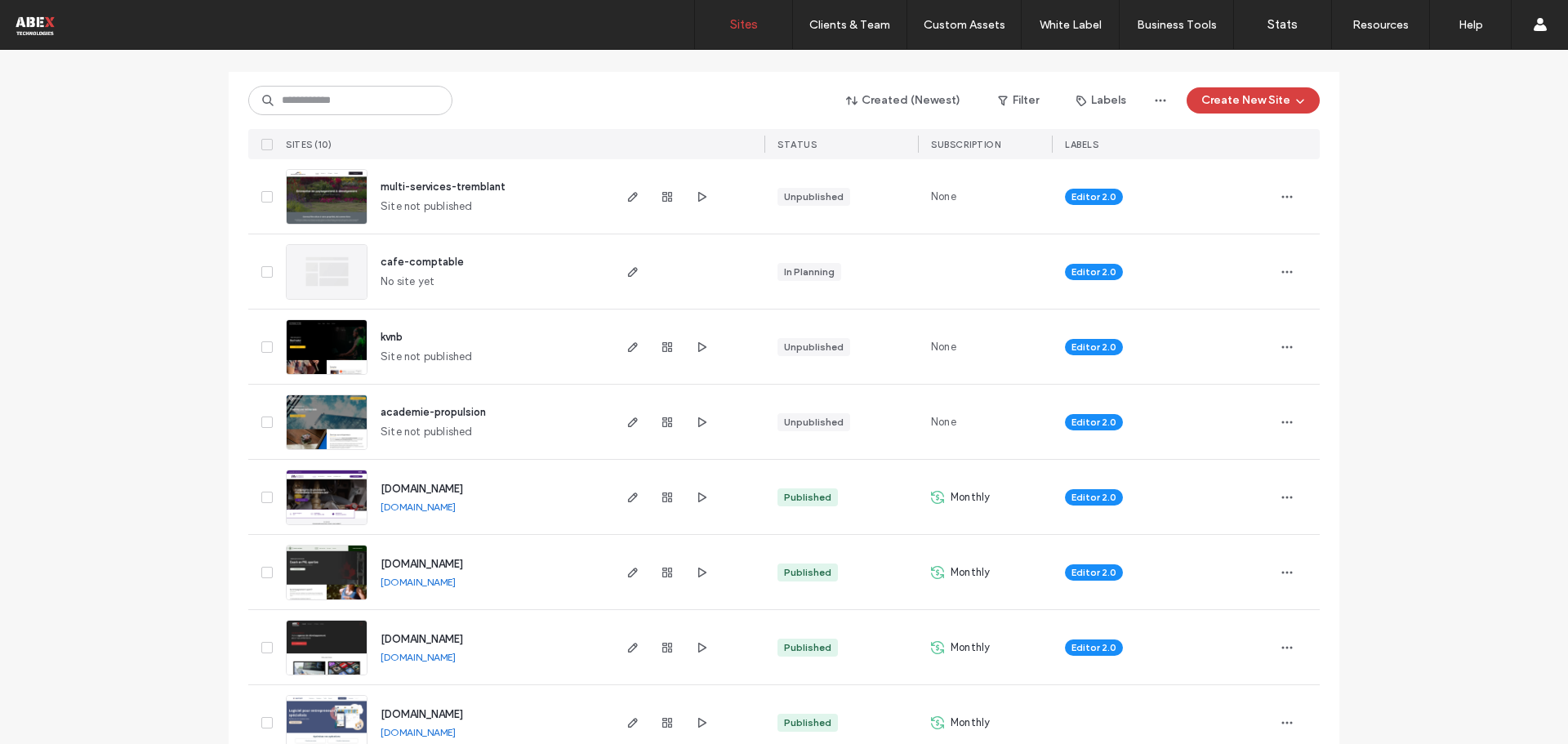
scroll to position [164, 0]
click at [308, 494] on img at bounding box center [326, 524] width 80 height 111
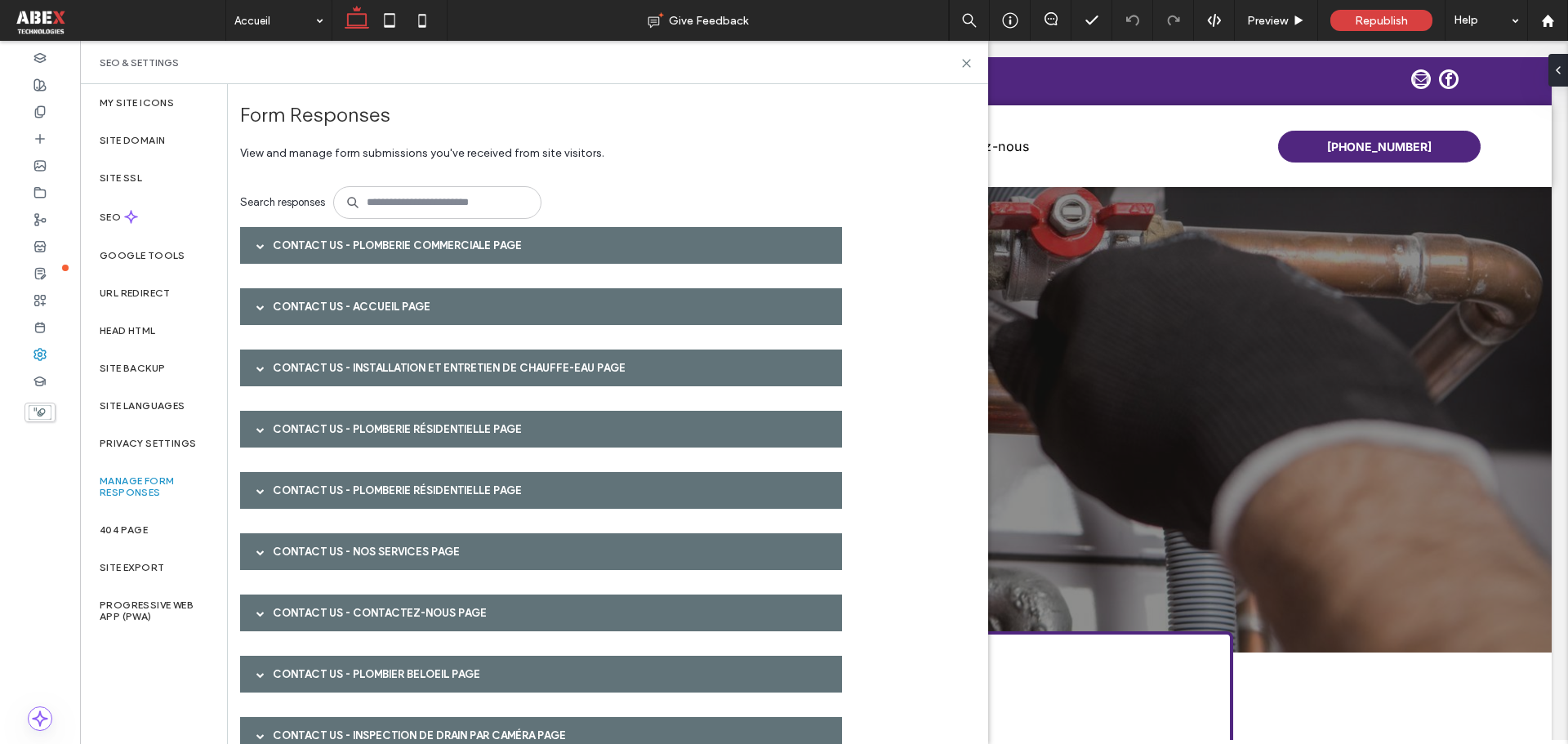
click at [346, 254] on div "Contact Us - Plomberie Commerciale page" at bounding box center [542, 245] width 602 height 37
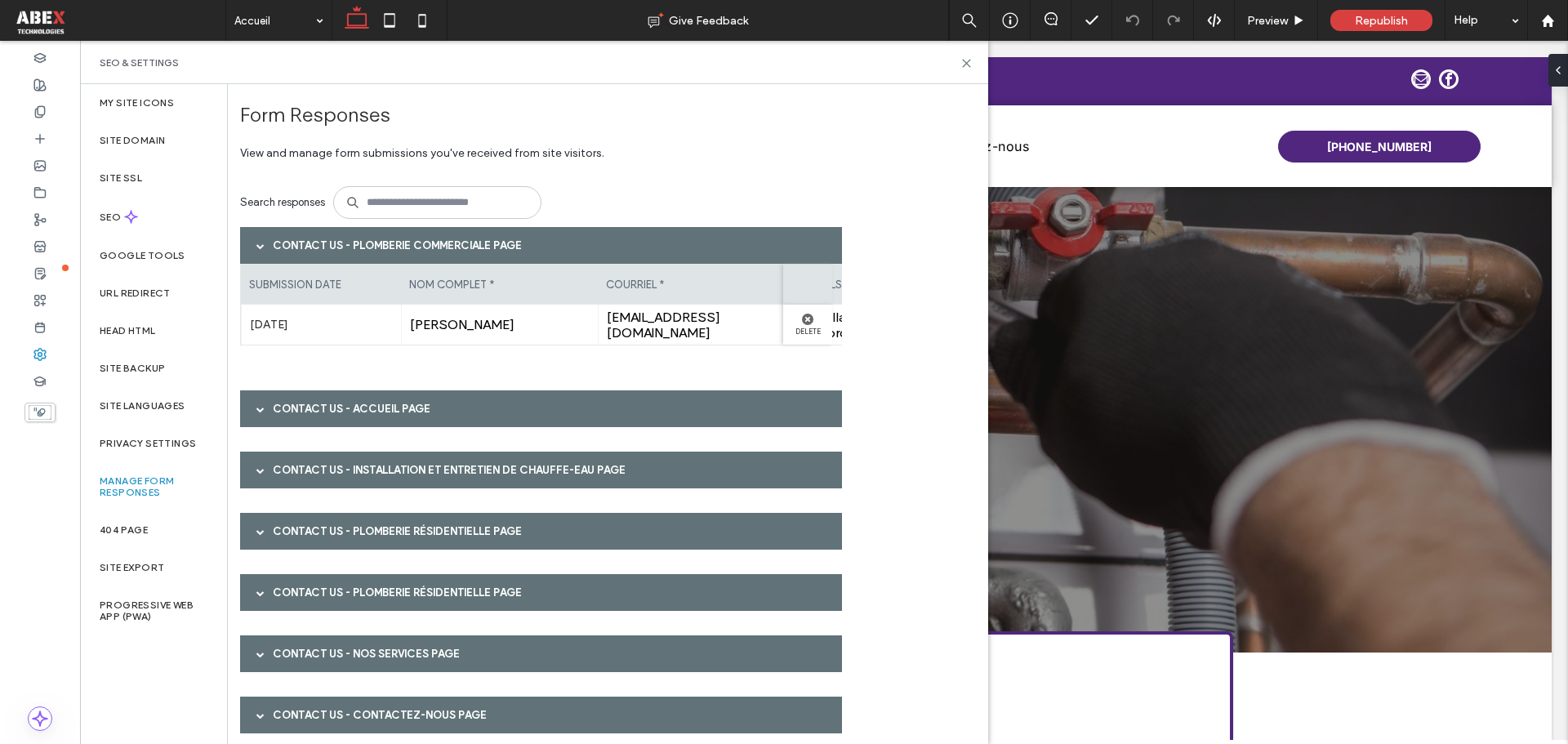
click at [363, 410] on div "Contact Us - Accueil page" at bounding box center [542, 409] width 602 height 37
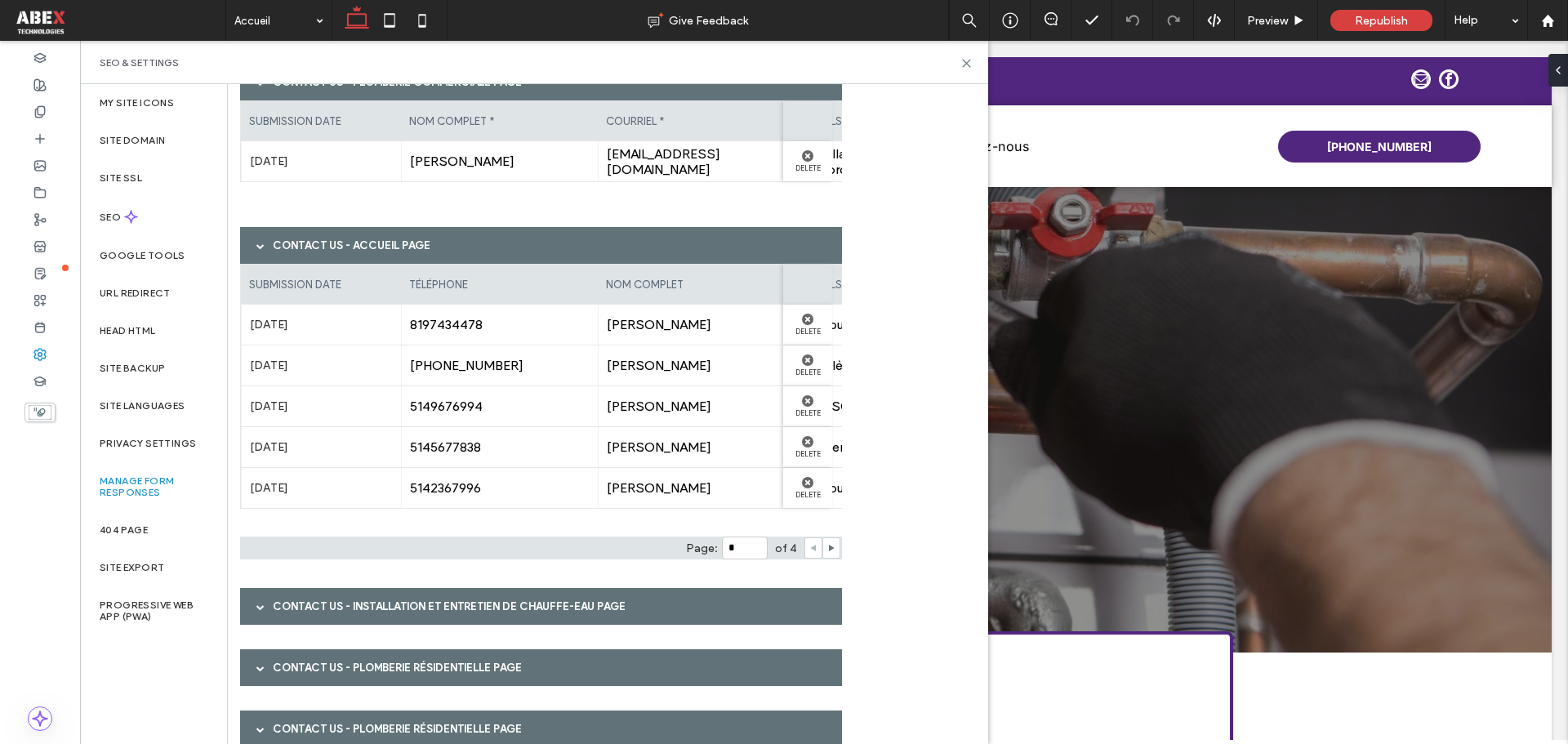
scroll to position [326, 0]
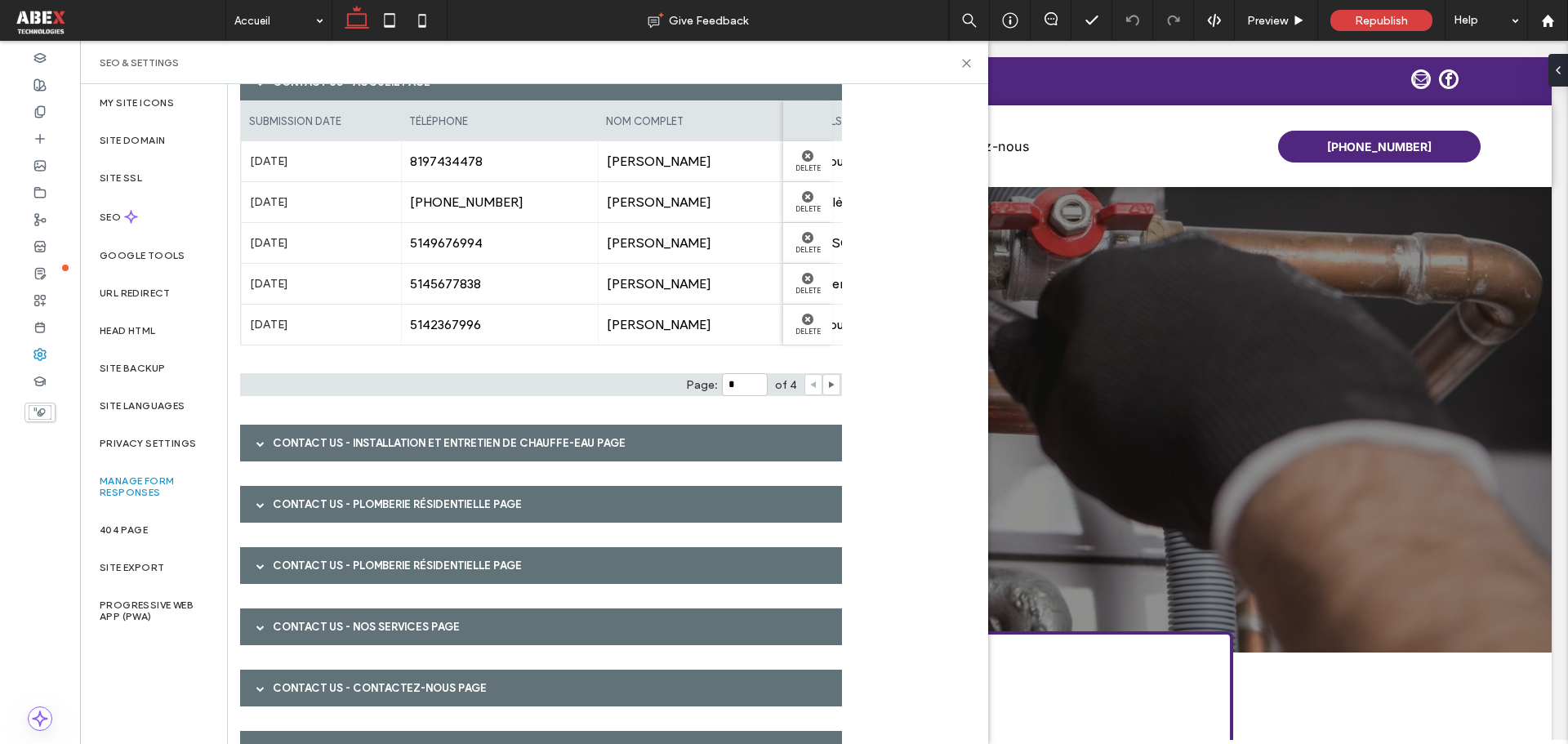
click at [390, 434] on div "Contact Us - Installation et entretien de chauffe-eau page" at bounding box center [542, 443] width 602 height 37
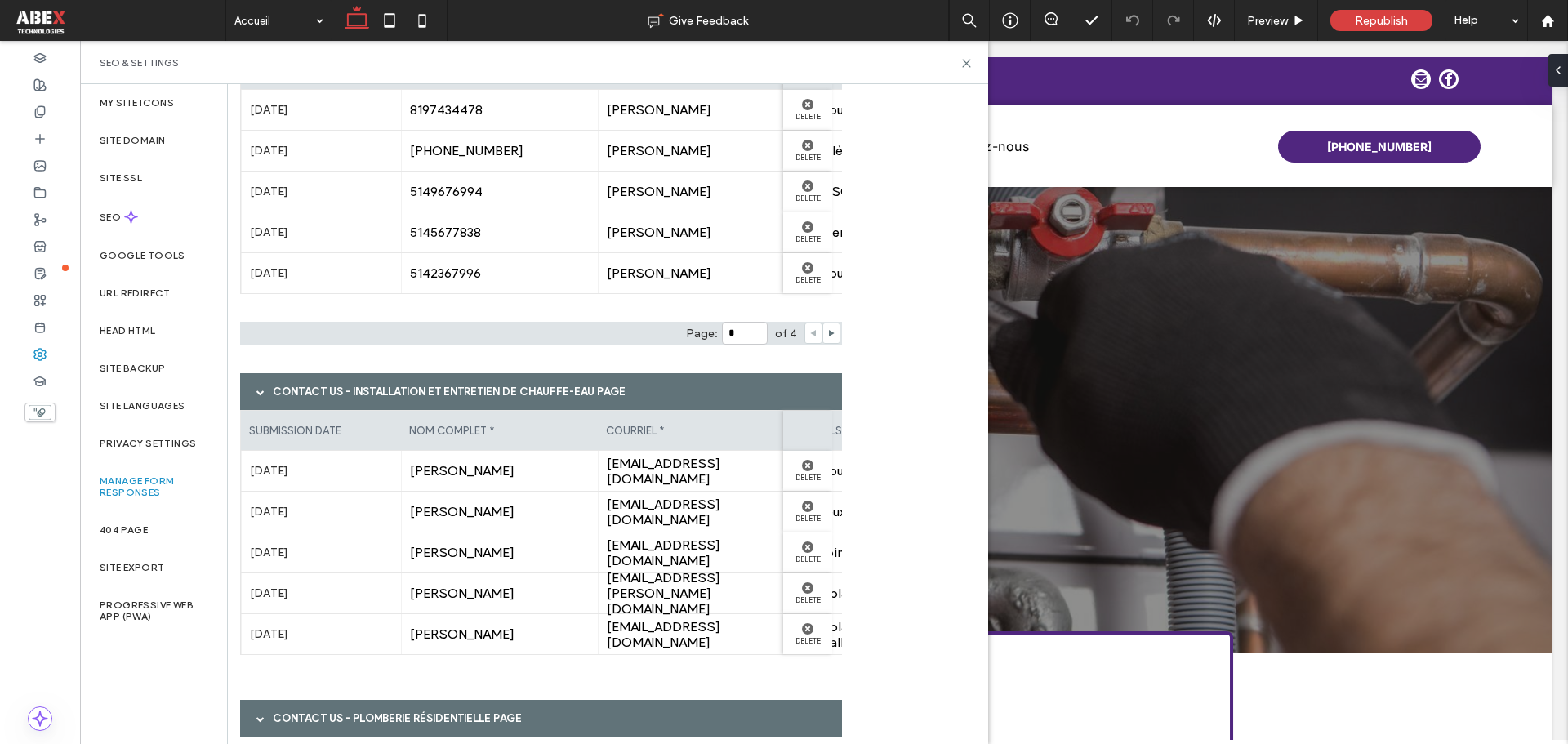
scroll to position [571, 0]
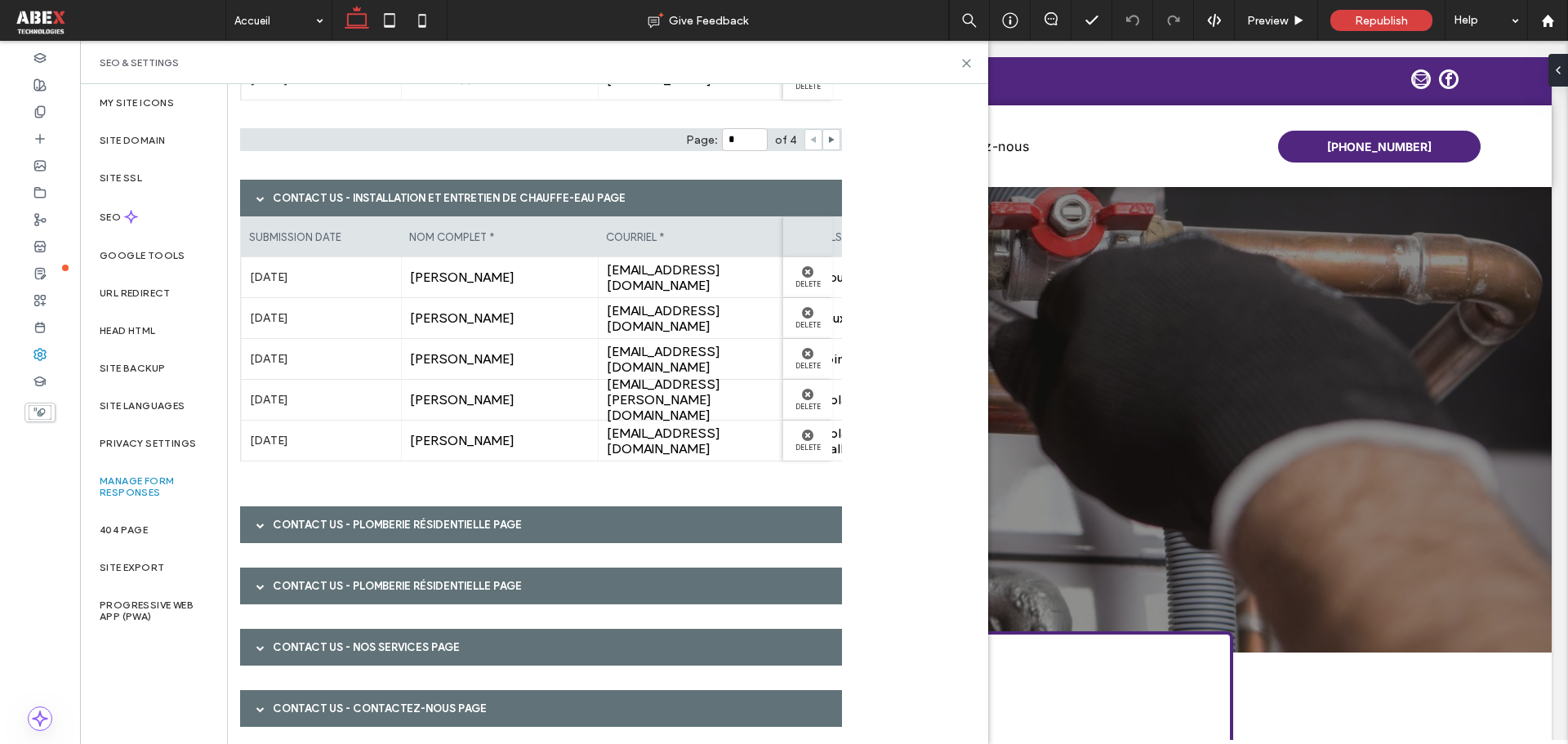
click at [415, 528] on div "Contact Us - Plomberie Résidentielle page" at bounding box center [542, 524] width 602 height 37
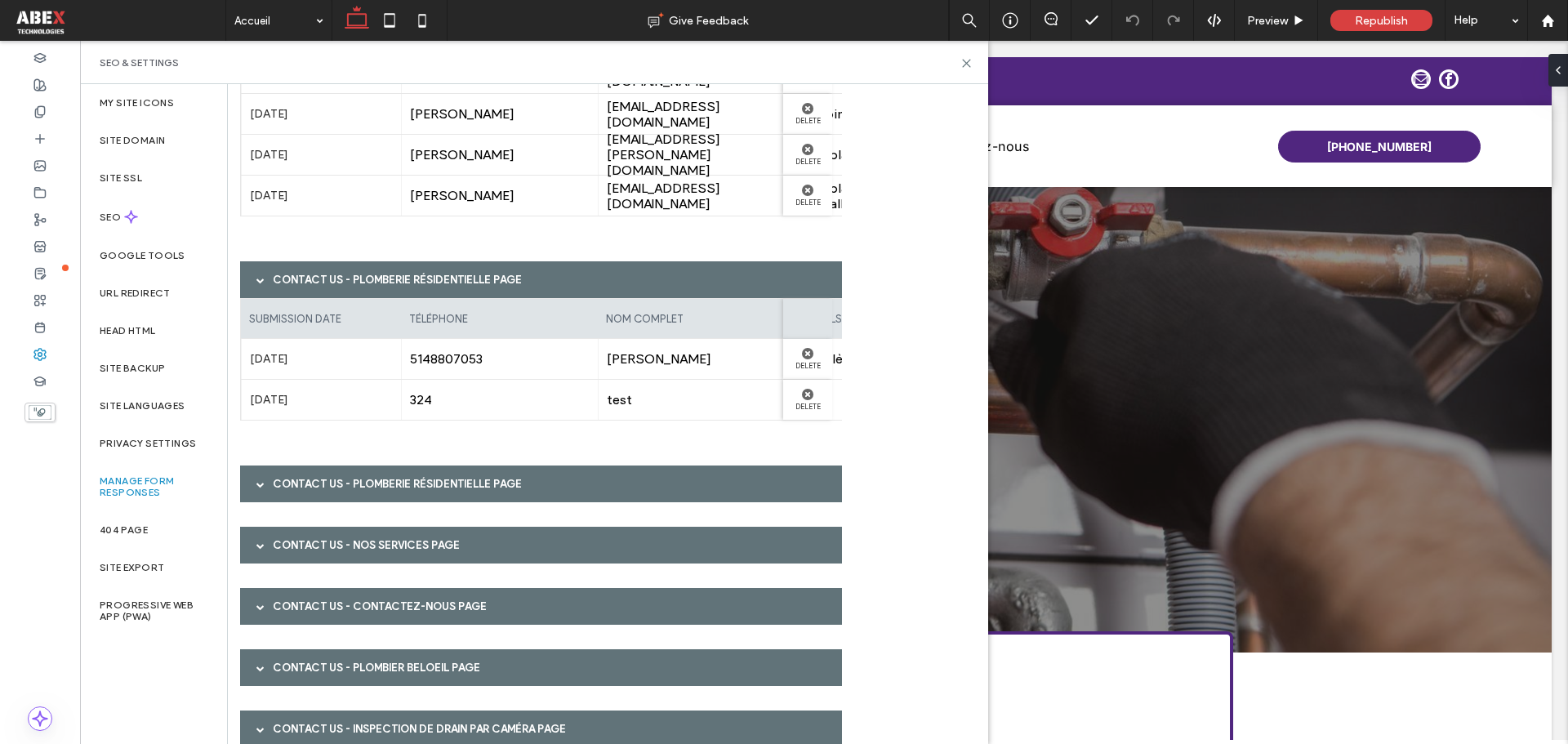
click at [429, 483] on div "Contact Us - Plomberie Résidentielle page" at bounding box center [542, 484] width 602 height 37
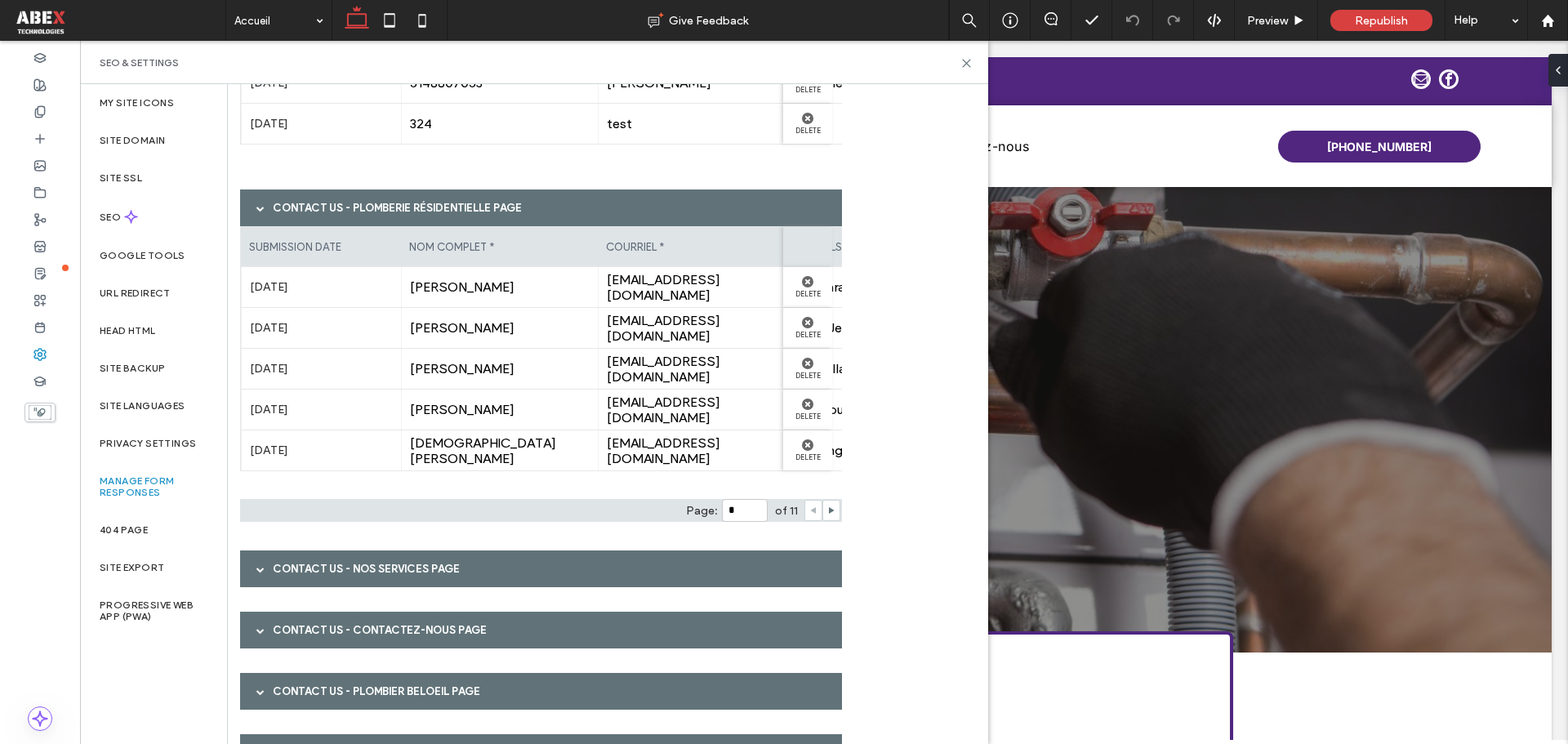
scroll to position [1144, 0]
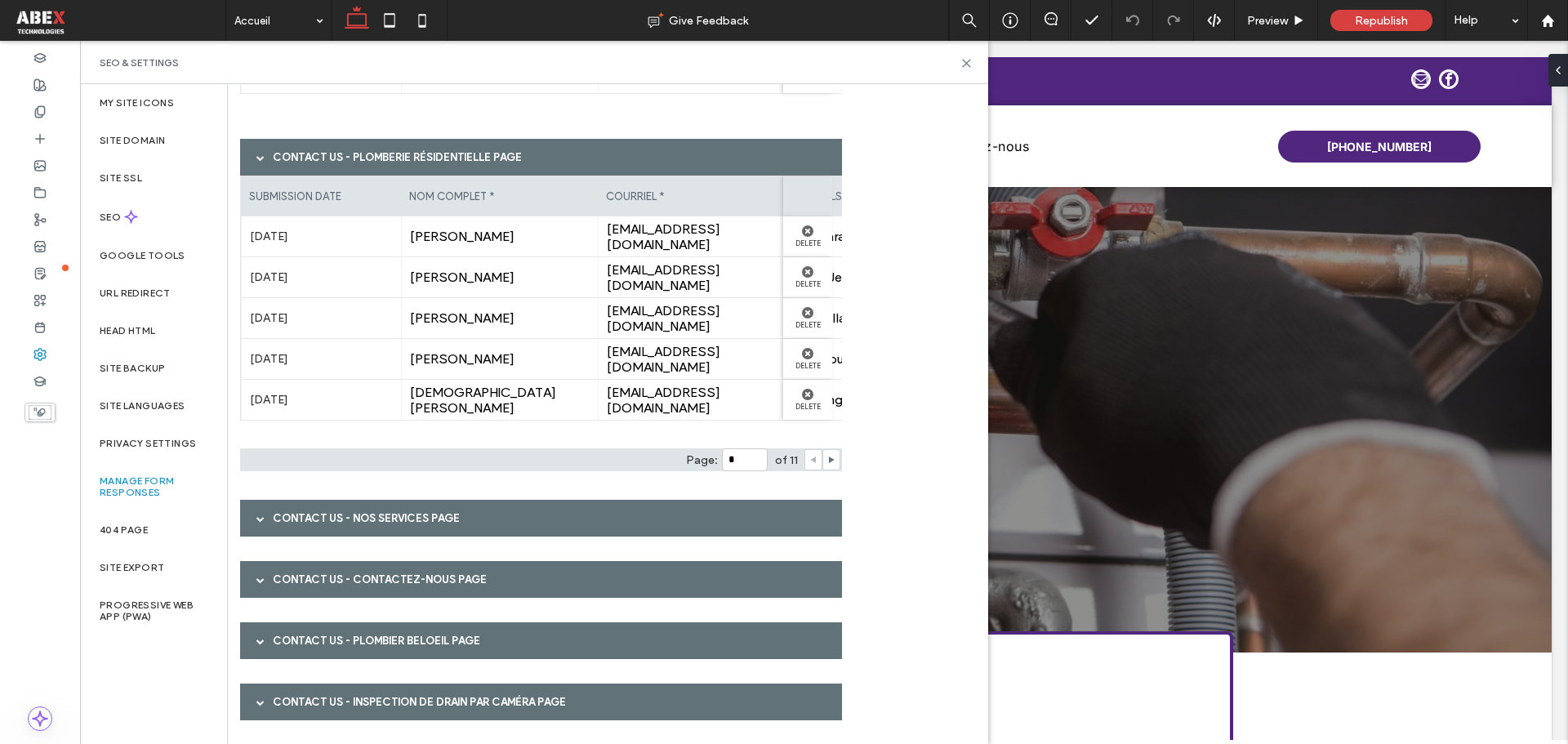
click at [422, 520] on div "Contact Us - Nos services page" at bounding box center [542, 518] width 602 height 37
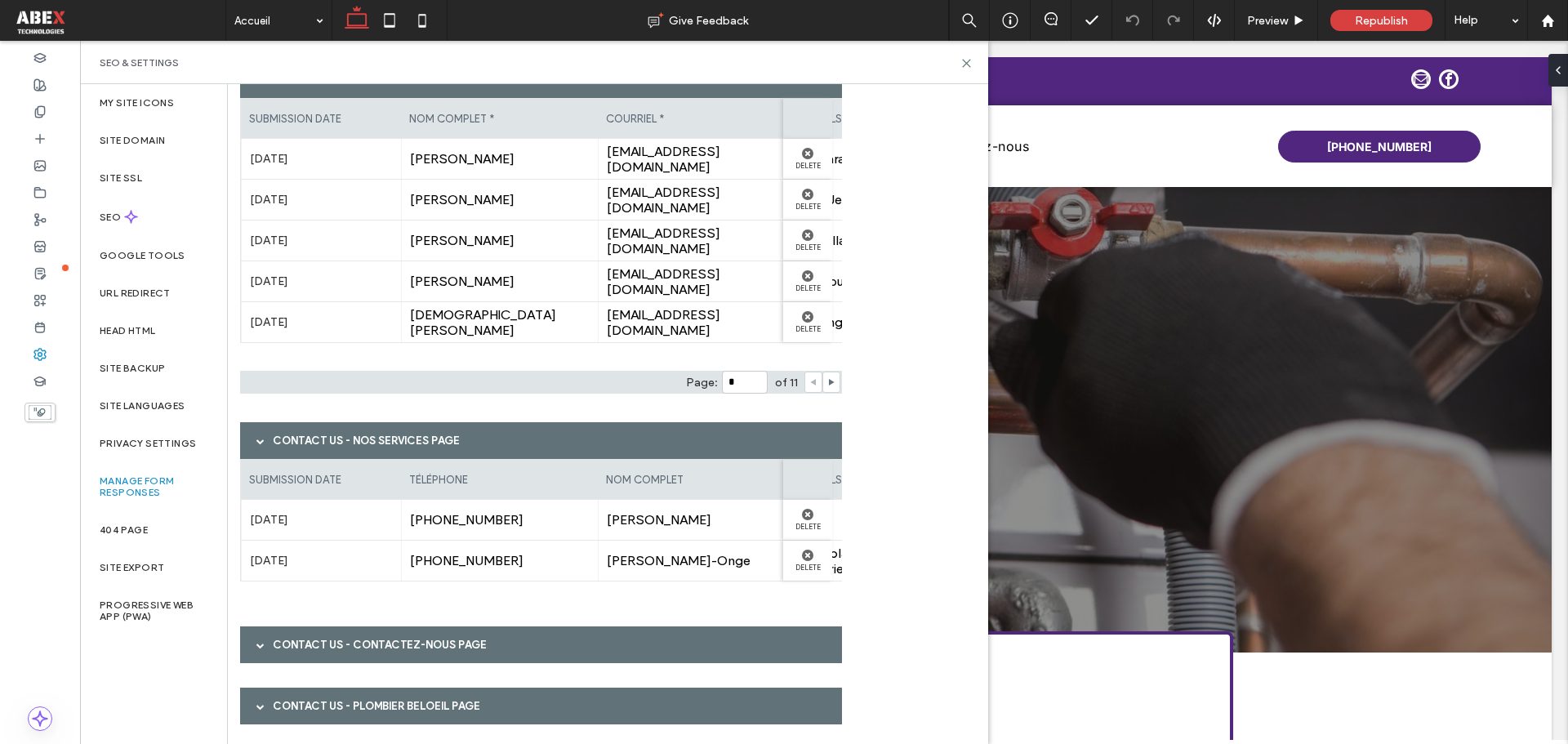
scroll to position [1388, 0]
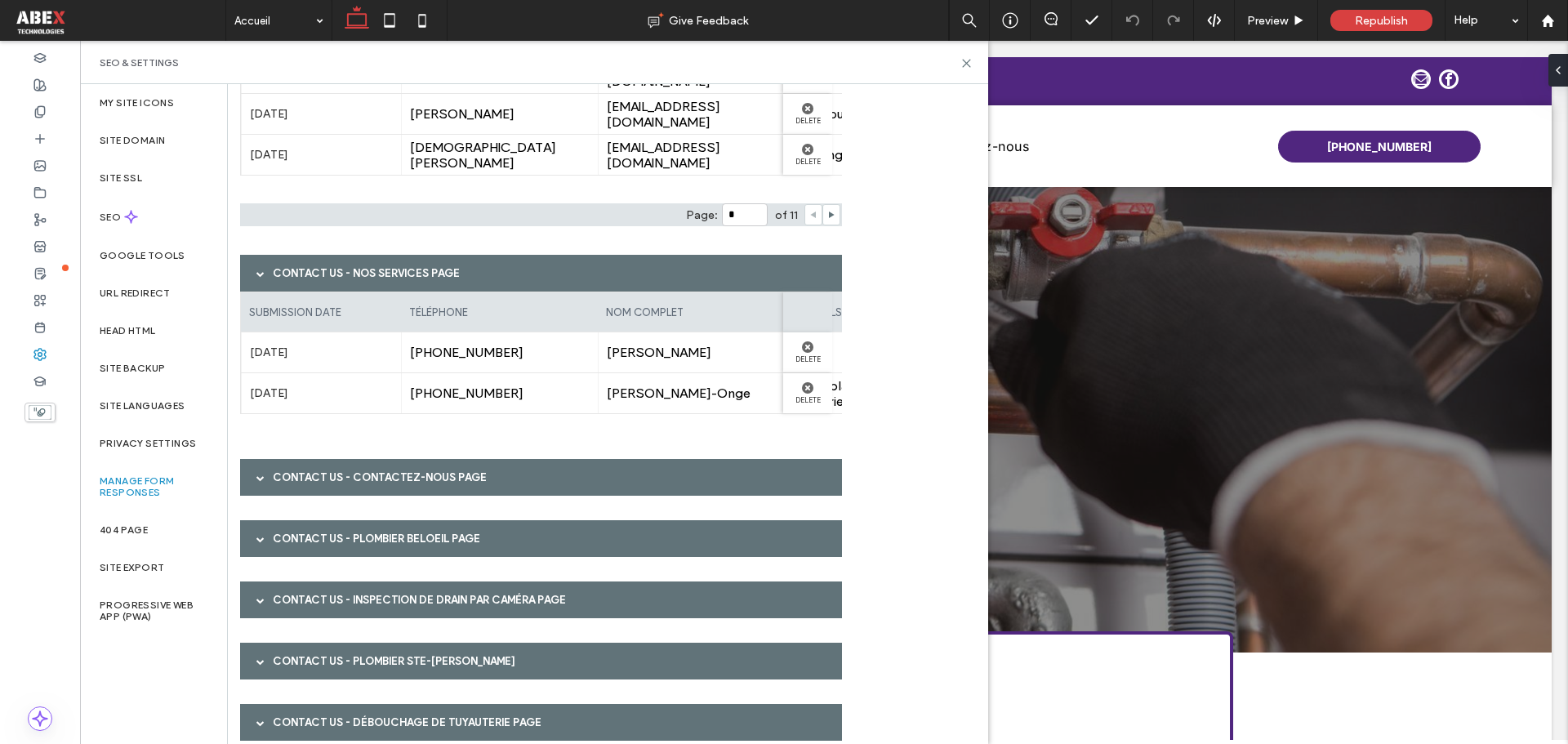
click at [373, 493] on div "Contact Us - Contactez-nous page" at bounding box center [542, 477] width 602 height 37
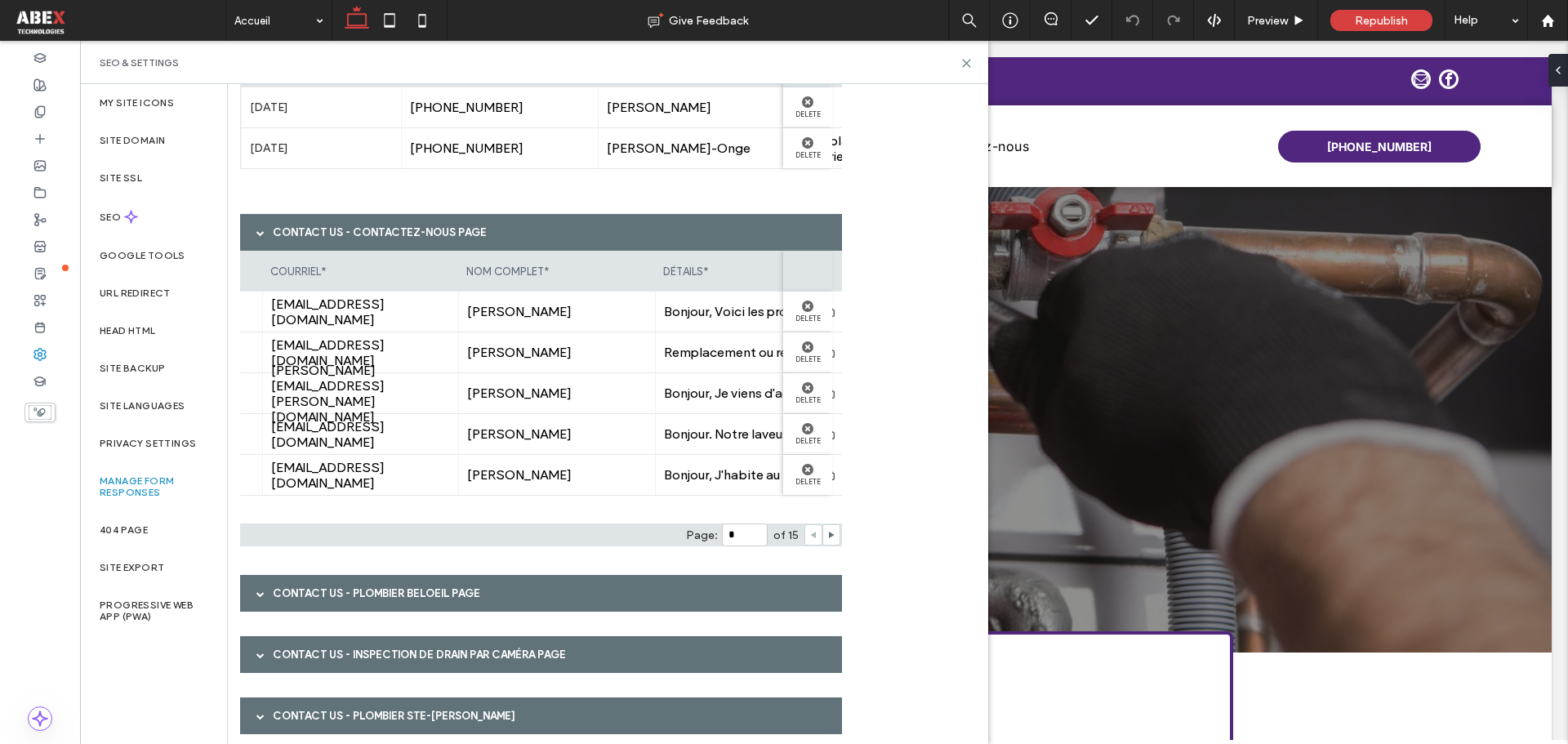
scroll to position [0, 0]
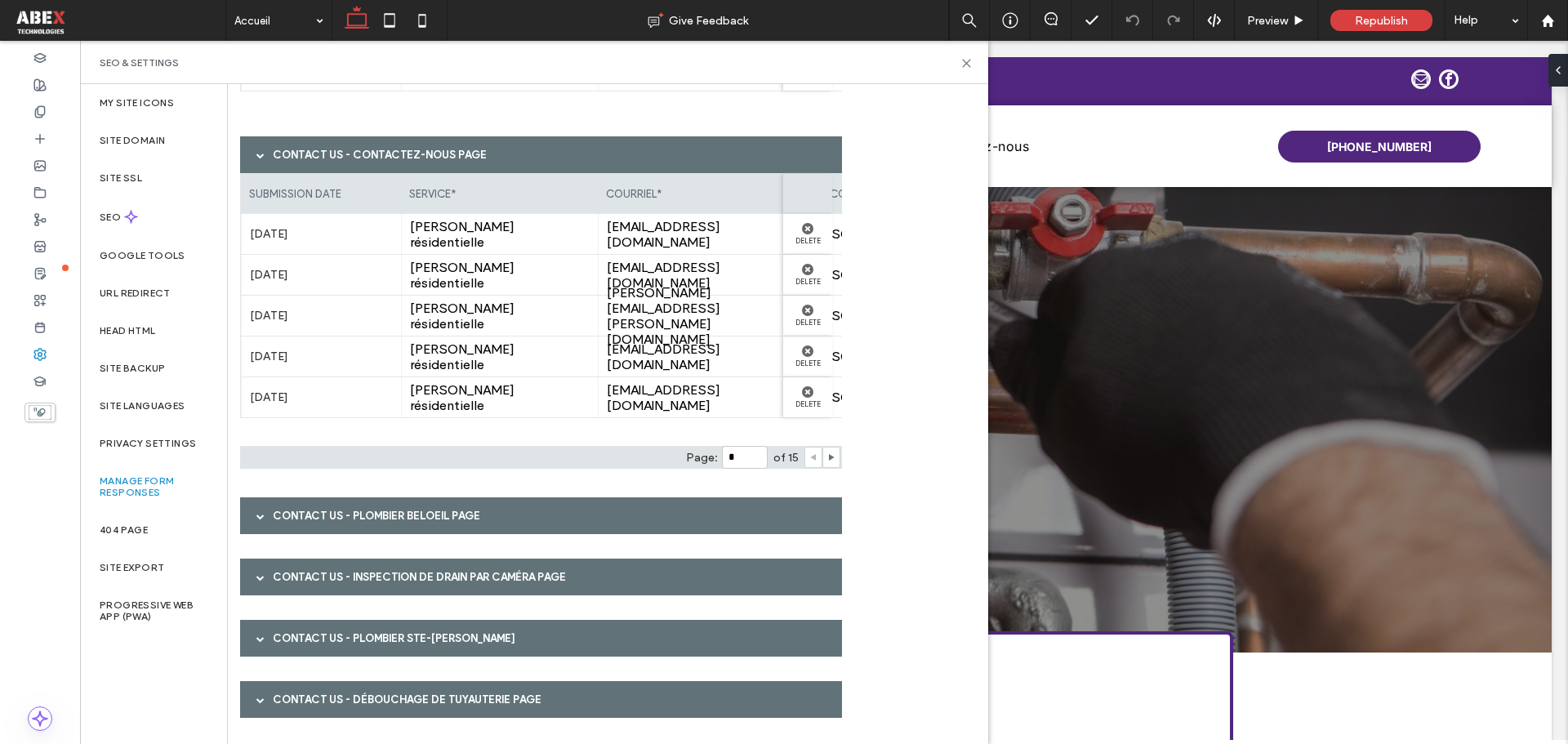
click at [418, 498] on div "Contact Us - Plombier Beloeil page" at bounding box center [542, 515] width 602 height 37
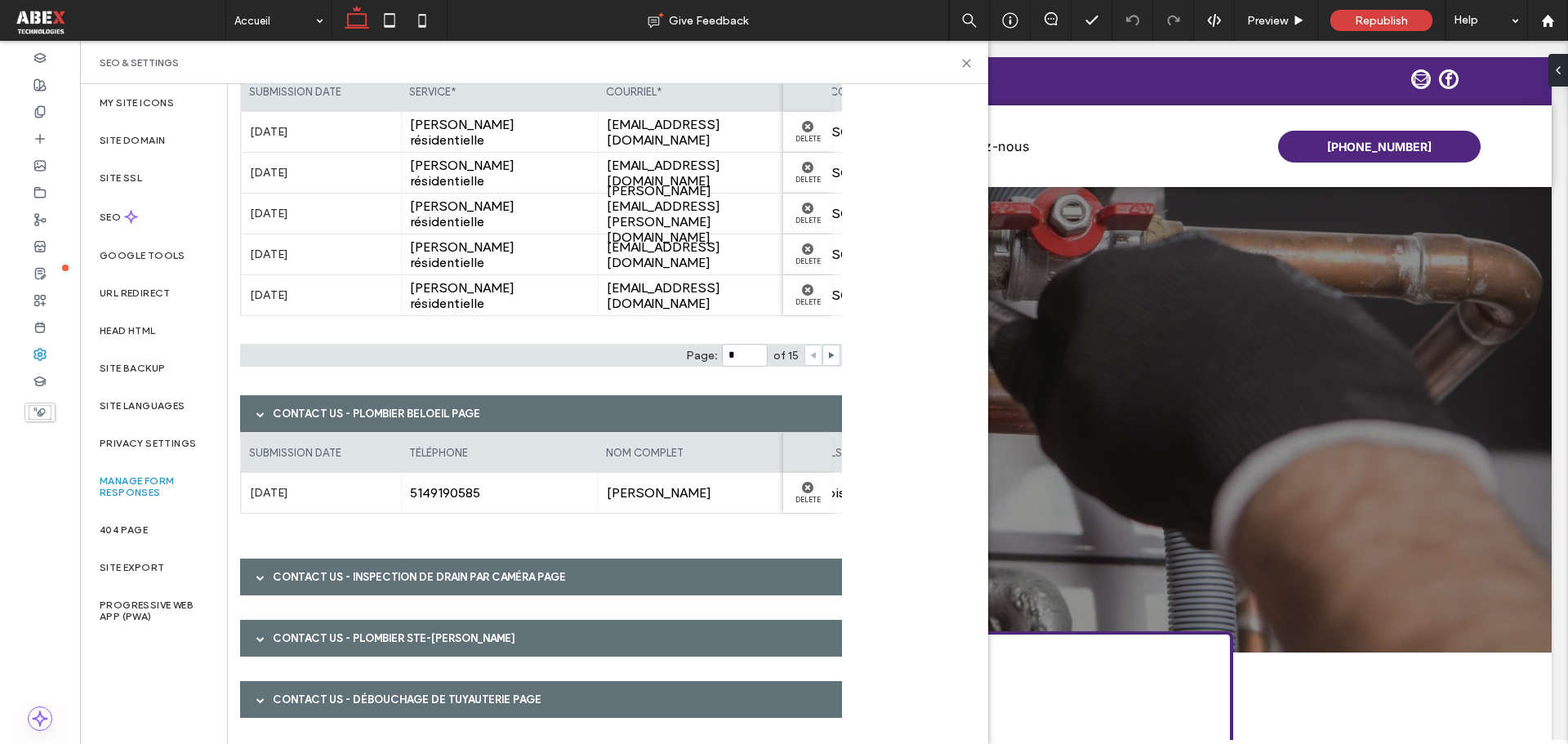
drag, startPoint x: 384, startPoint y: 564, endPoint x: 453, endPoint y: 588, distance: 73.1
click at [385, 565] on div "Contact Us - Inspection de drain par caméra page" at bounding box center [542, 577] width 602 height 37
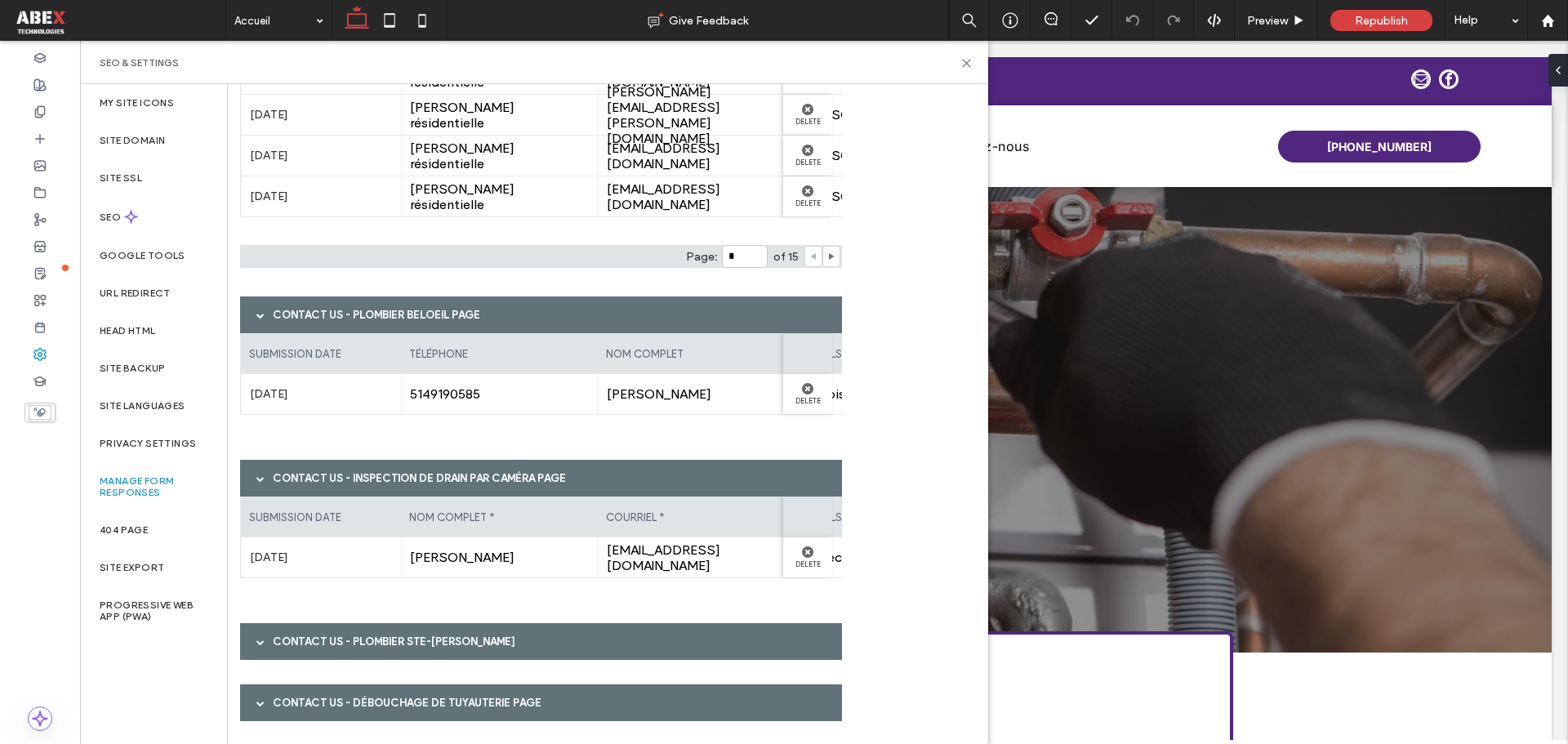
scroll to position [1915, 0]
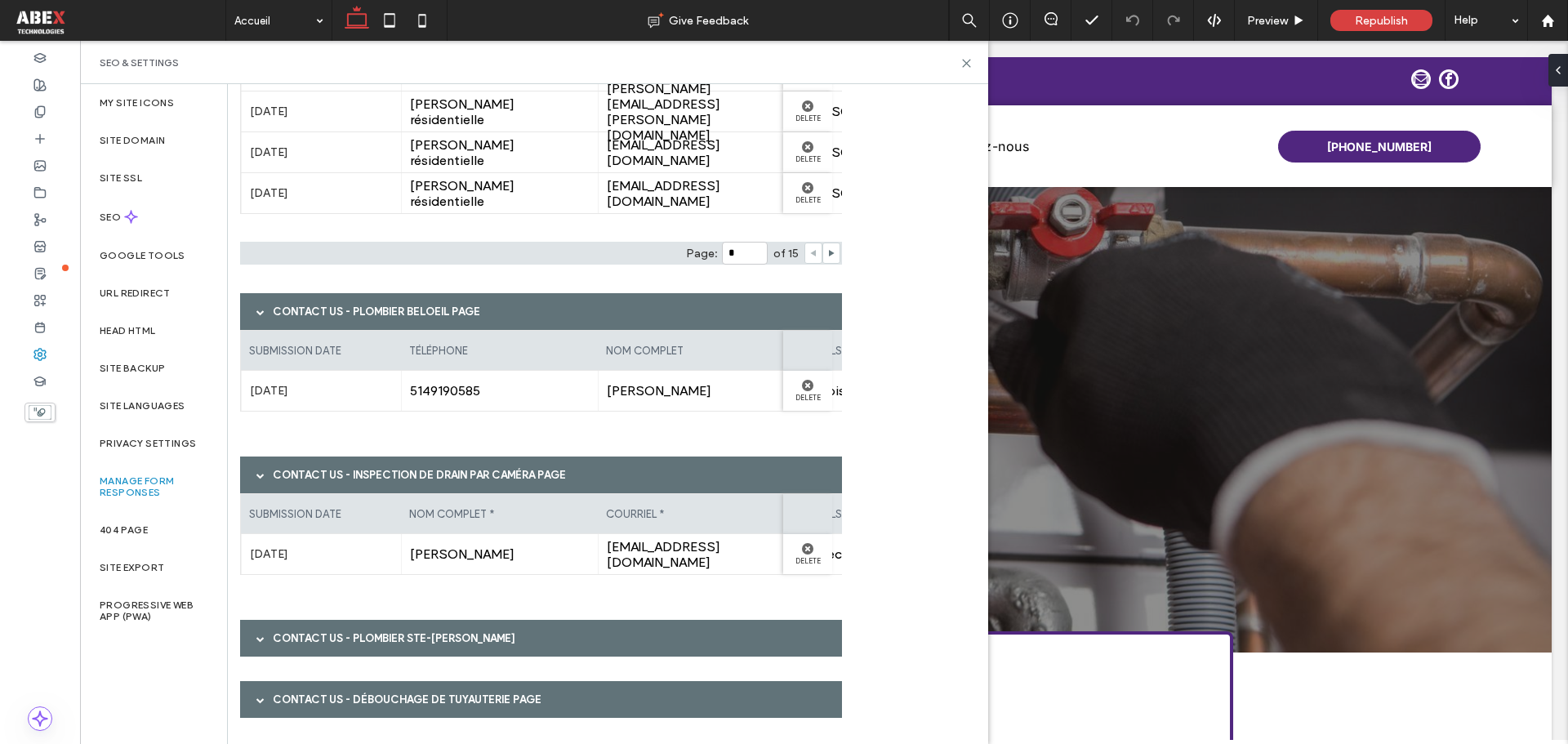
click at [449, 643] on div "Contact Us - Plombier Ste-Julie page" at bounding box center [542, 638] width 602 height 37
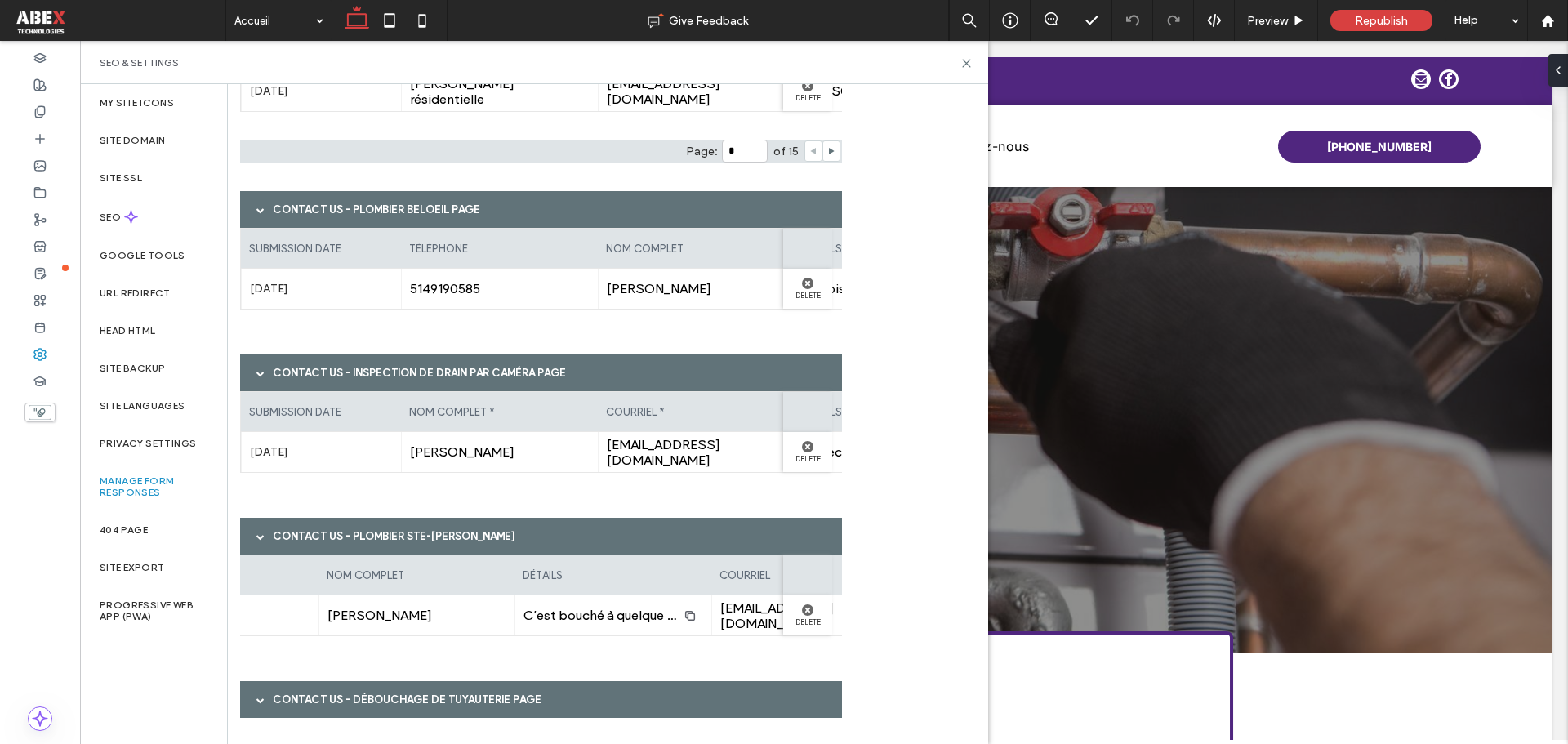
scroll to position [0, 281]
click at [380, 698] on div "Contact Us - Débouchage de tuyauterie page" at bounding box center [542, 699] width 602 height 37
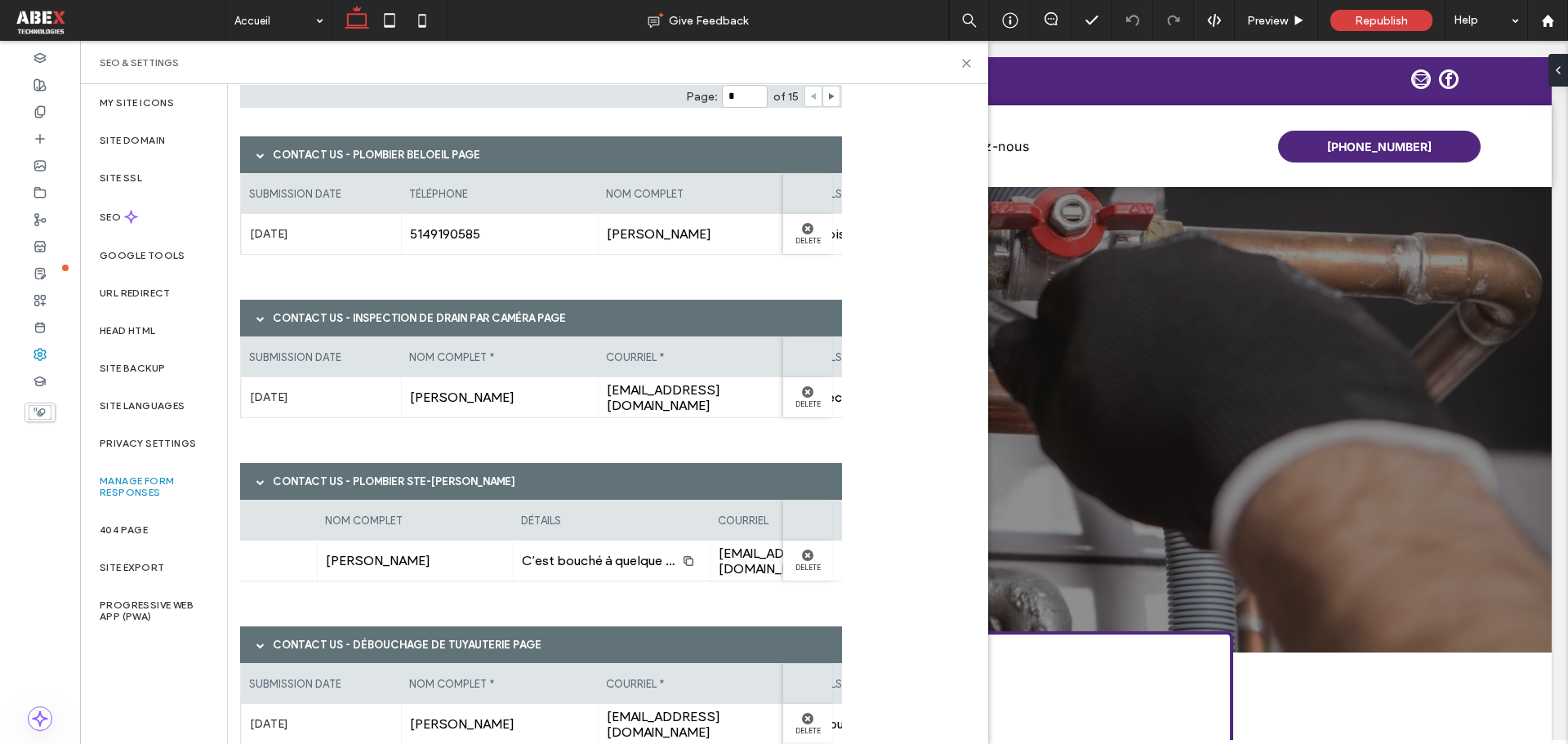
scroll to position [2316, 0]
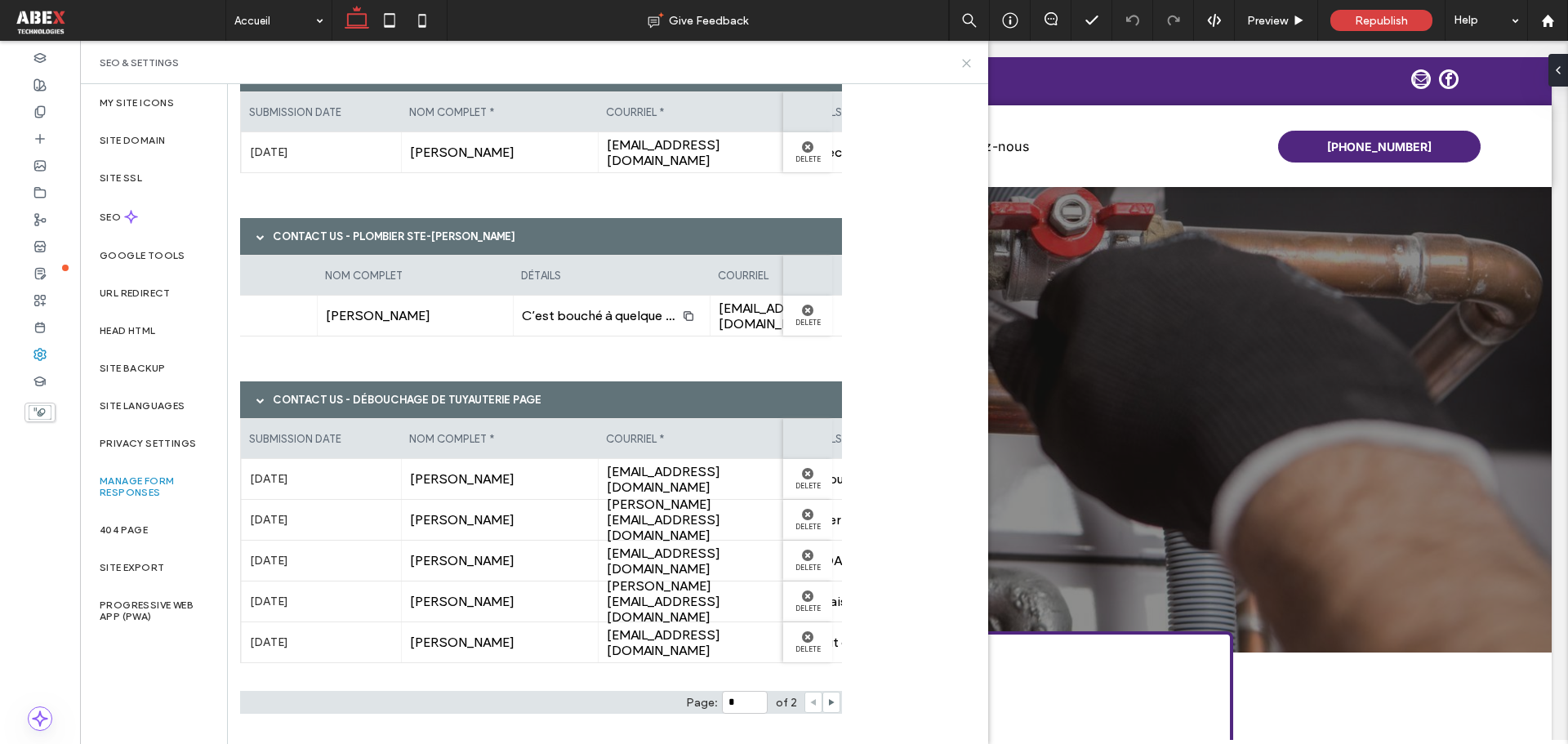
click at [968, 61] on use at bounding box center [967, 63] width 7 height 7
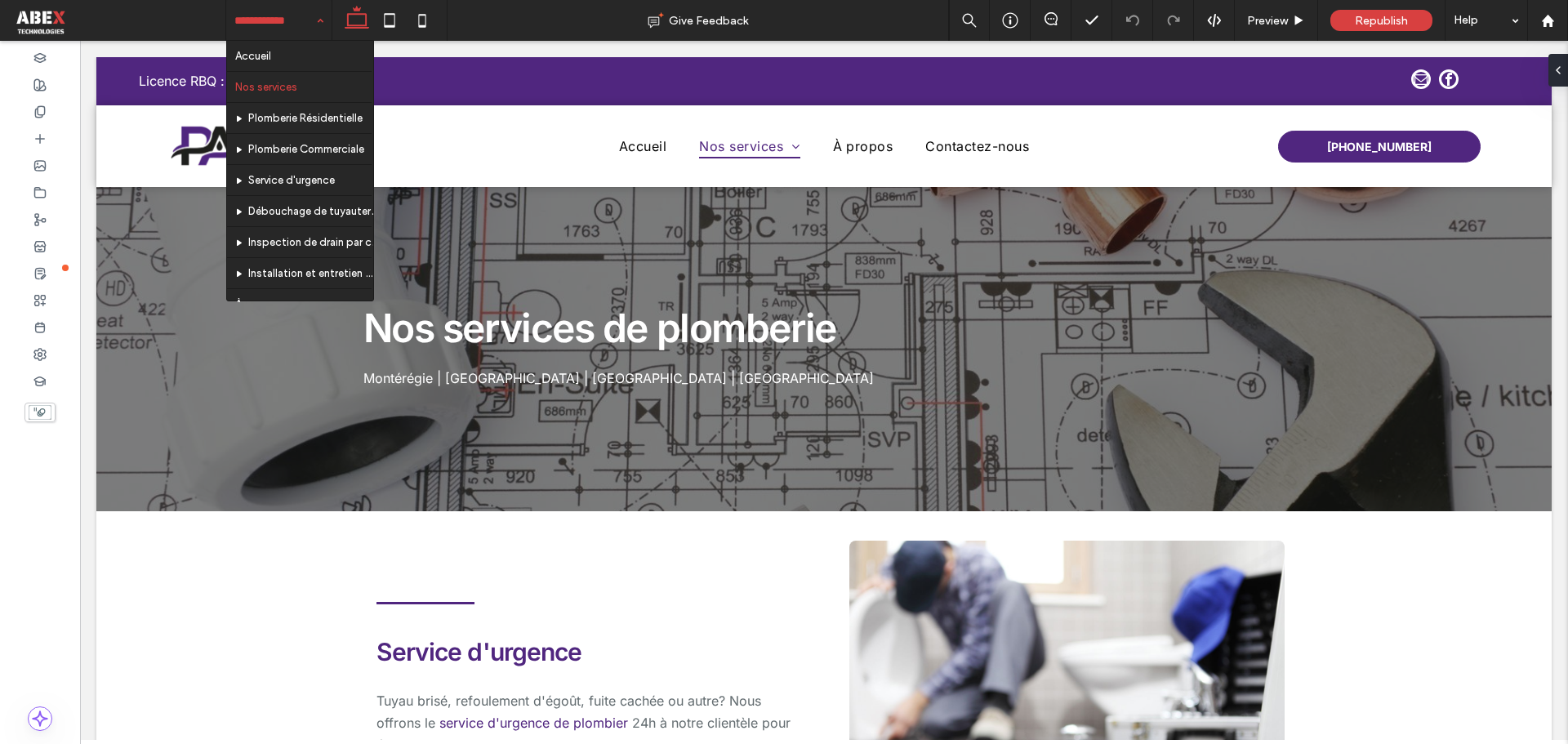
click at [245, 18] on input at bounding box center [274, 20] width 80 height 41
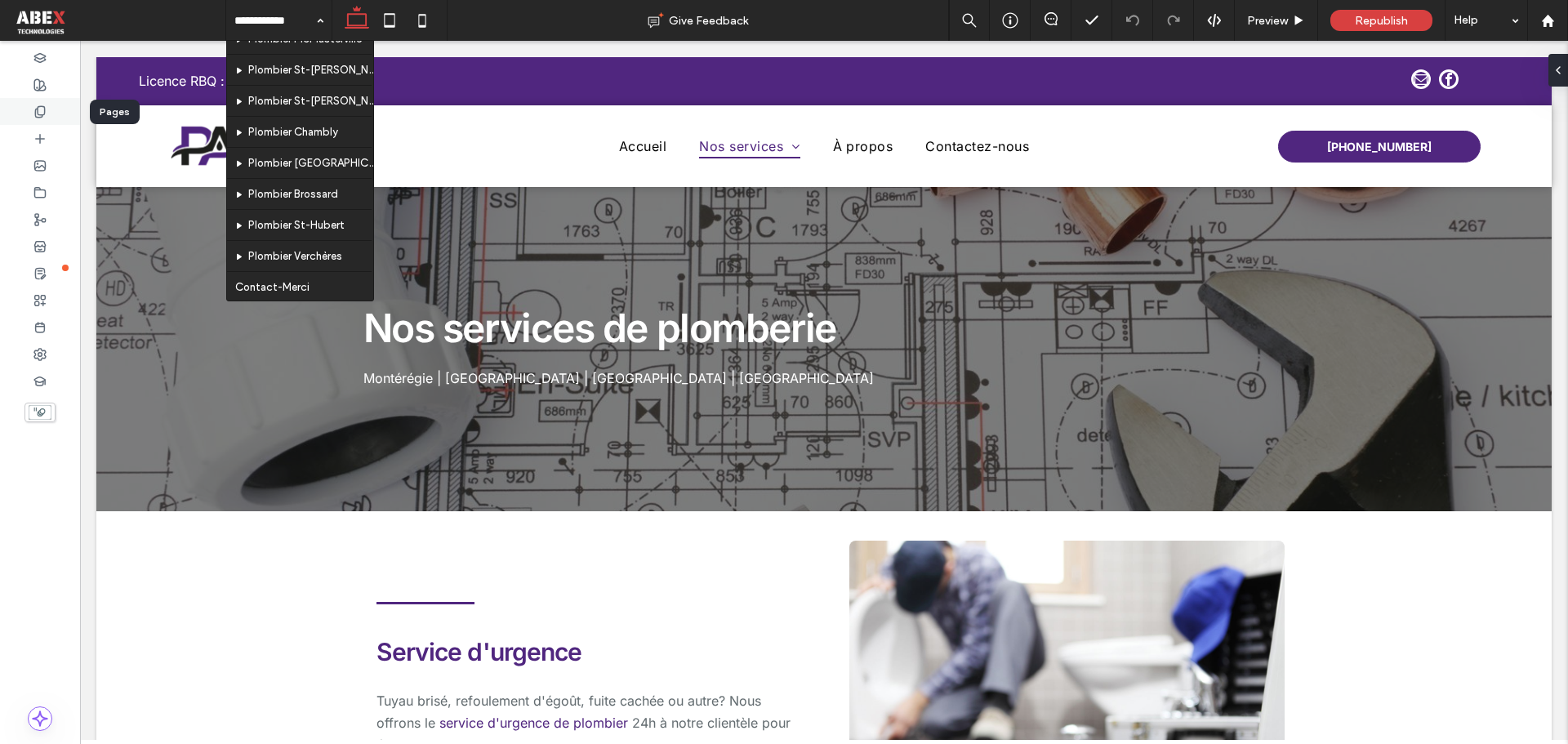
click at [34, 108] on icon at bounding box center [40, 112] width 13 height 13
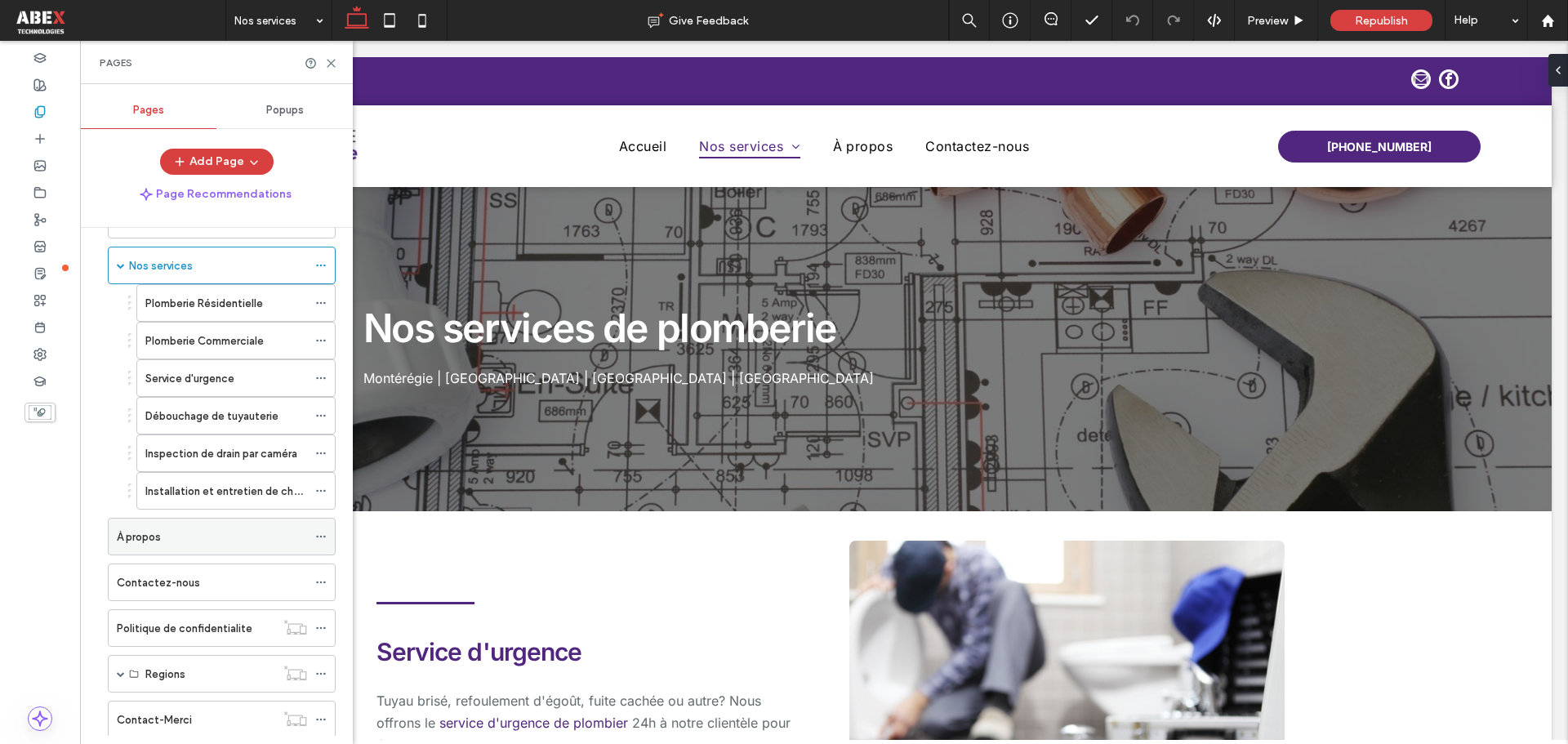
scroll to position [98, 0]
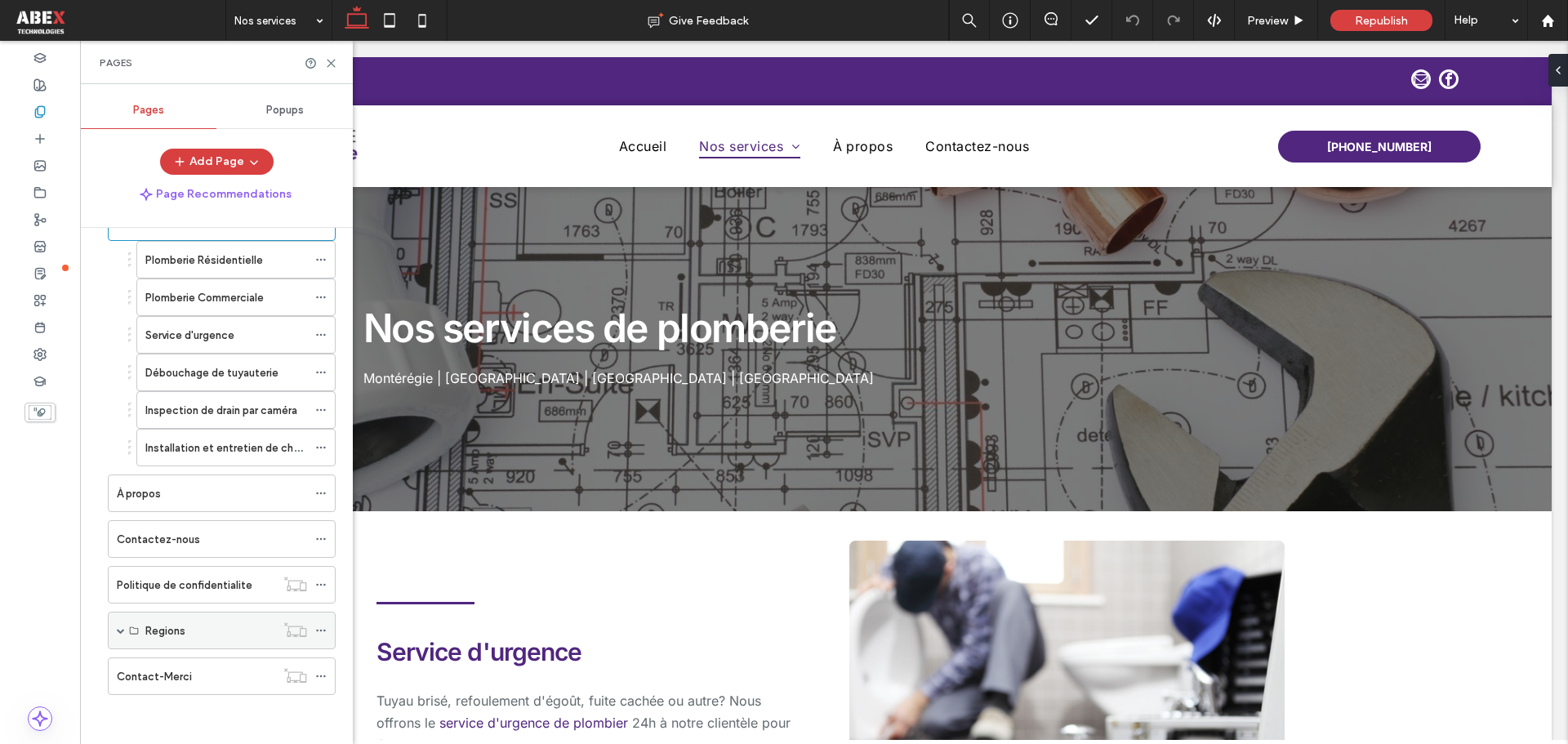
click at [114, 631] on div "Regions" at bounding box center [222, 631] width 228 height 38
click at [123, 632] on span at bounding box center [120, 630] width 8 height 8
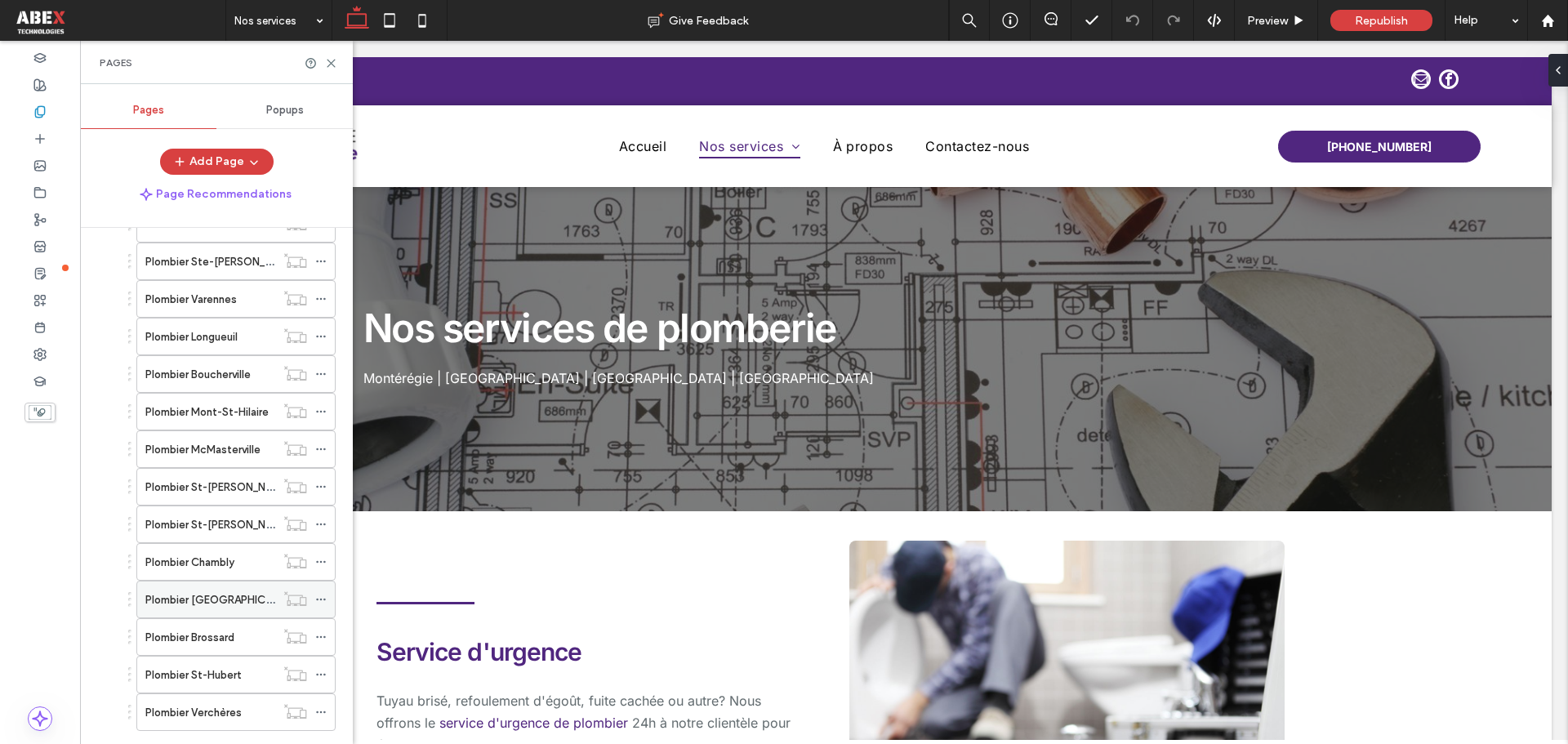
scroll to position [662, 0]
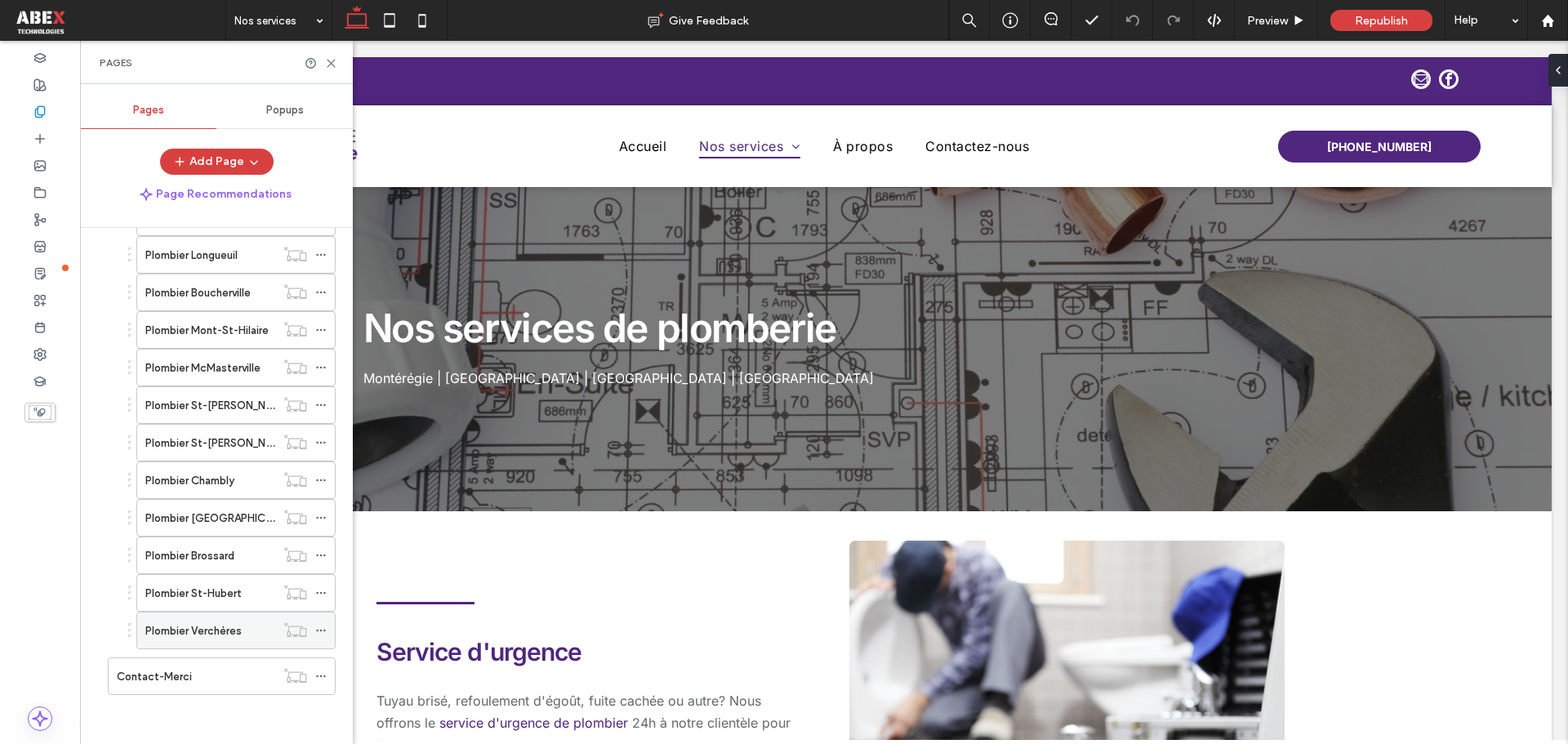
click at [214, 635] on label "Plombier Verchères" at bounding box center [194, 631] width 97 height 29
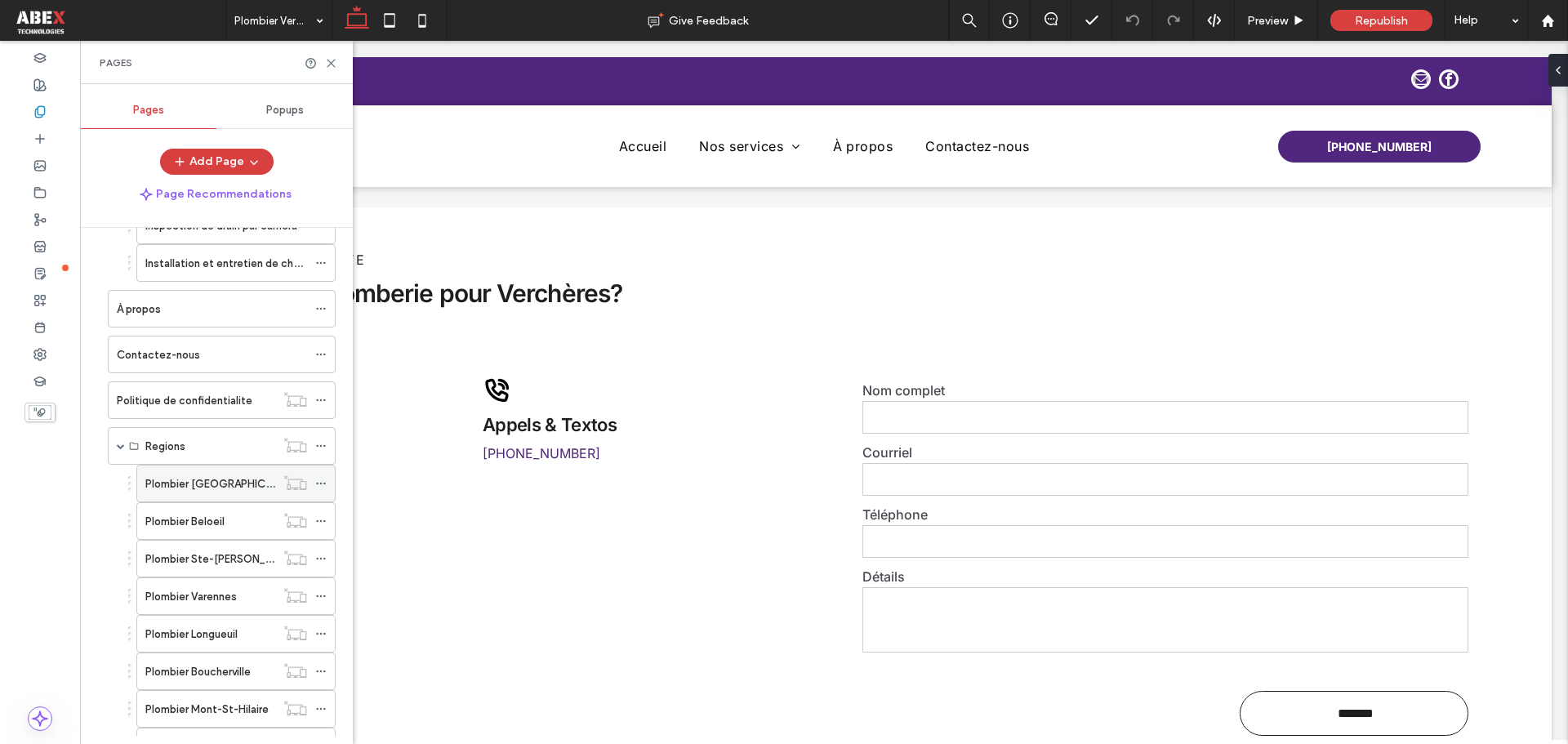
scroll to position [253, 0]
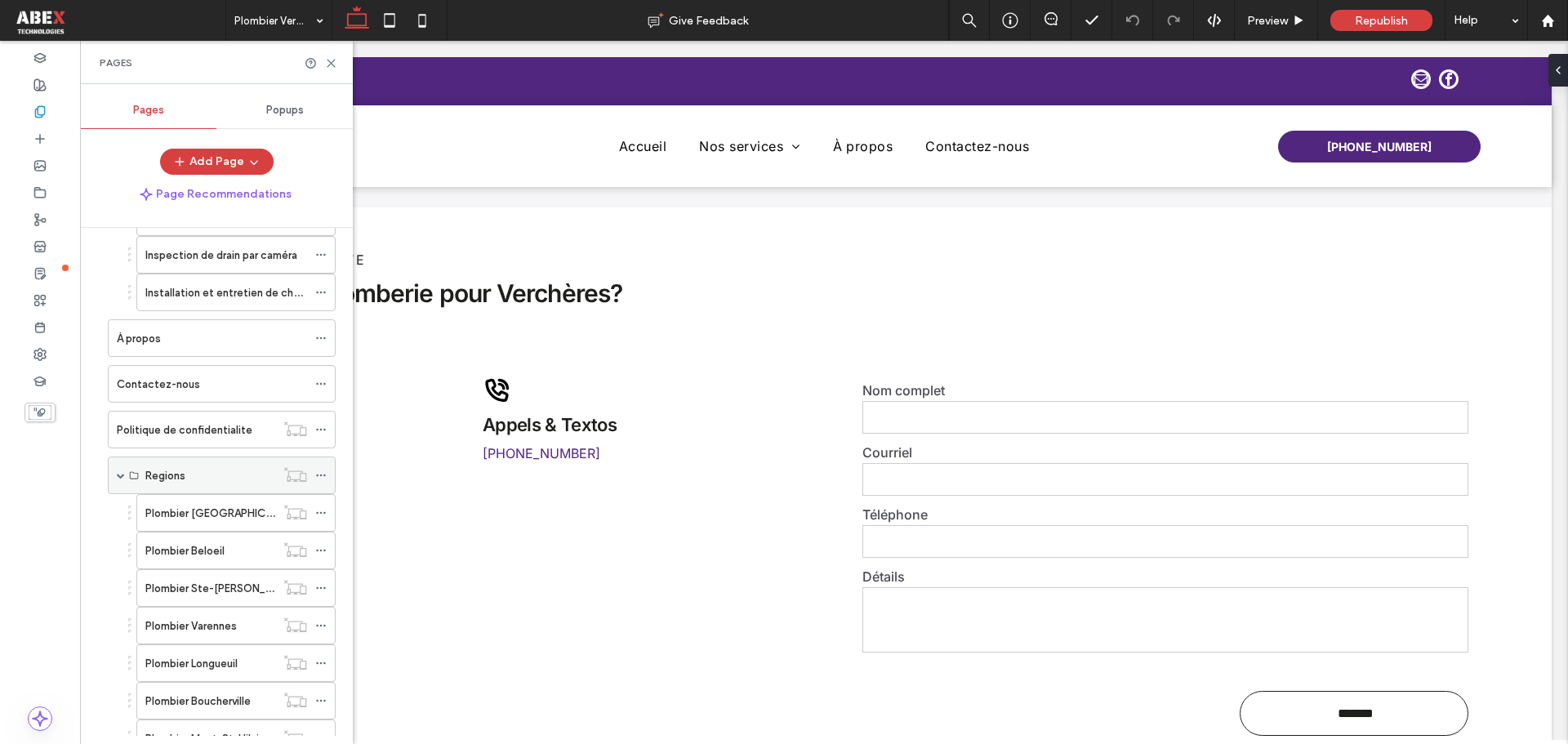
click at [119, 476] on span at bounding box center [120, 475] width 8 height 8
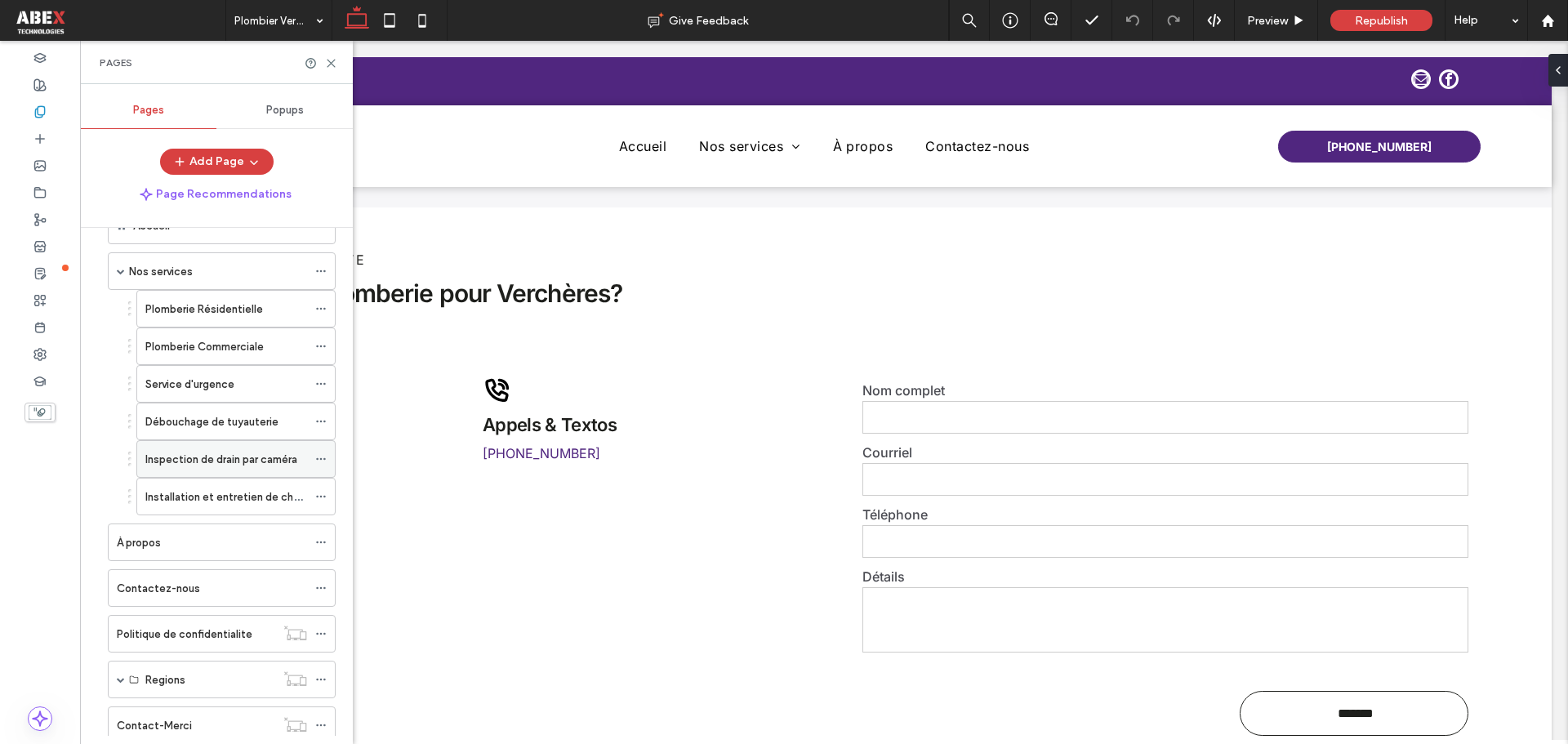
scroll to position [0, 0]
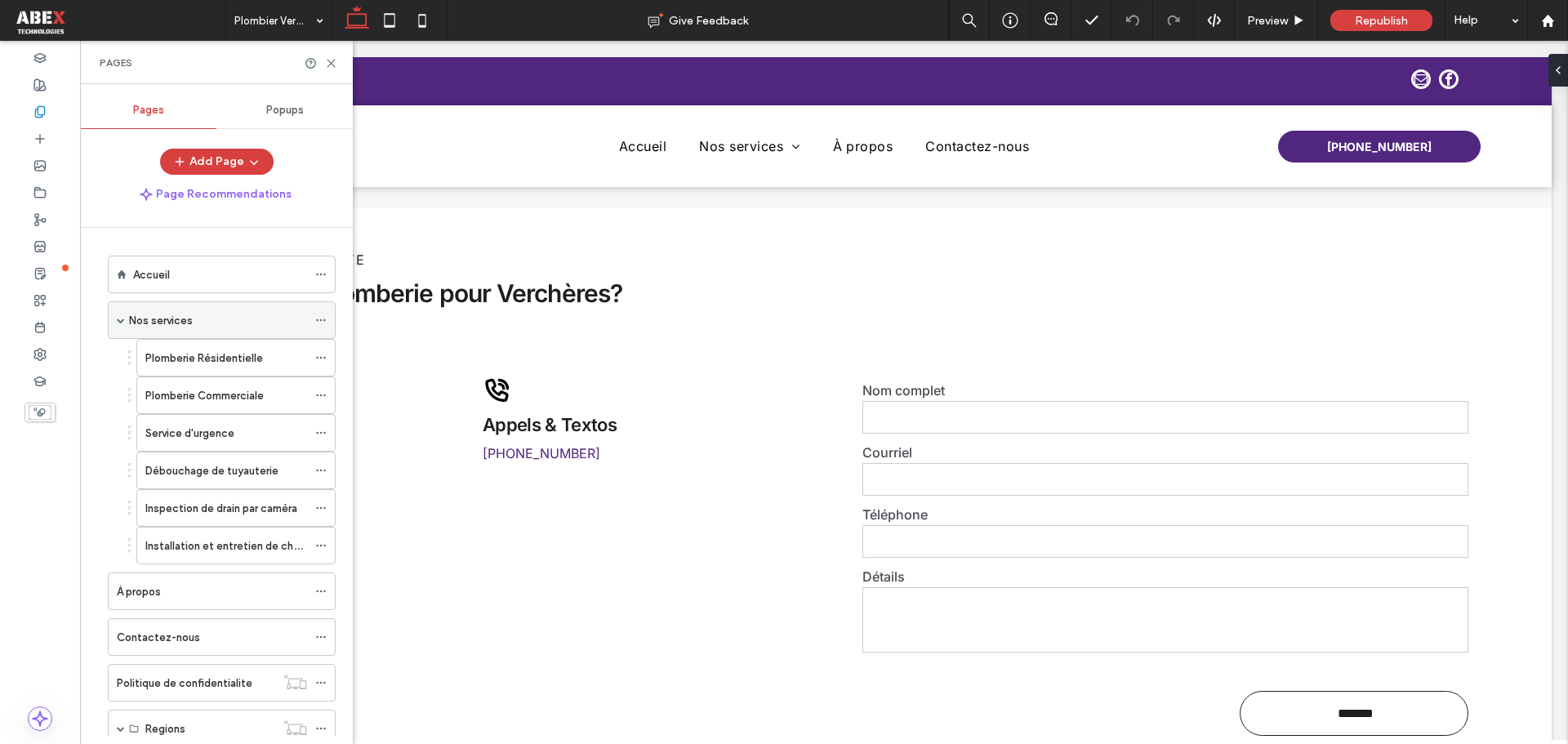
click at [119, 325] on span at bounding box center [120, 320] width 8 height 36
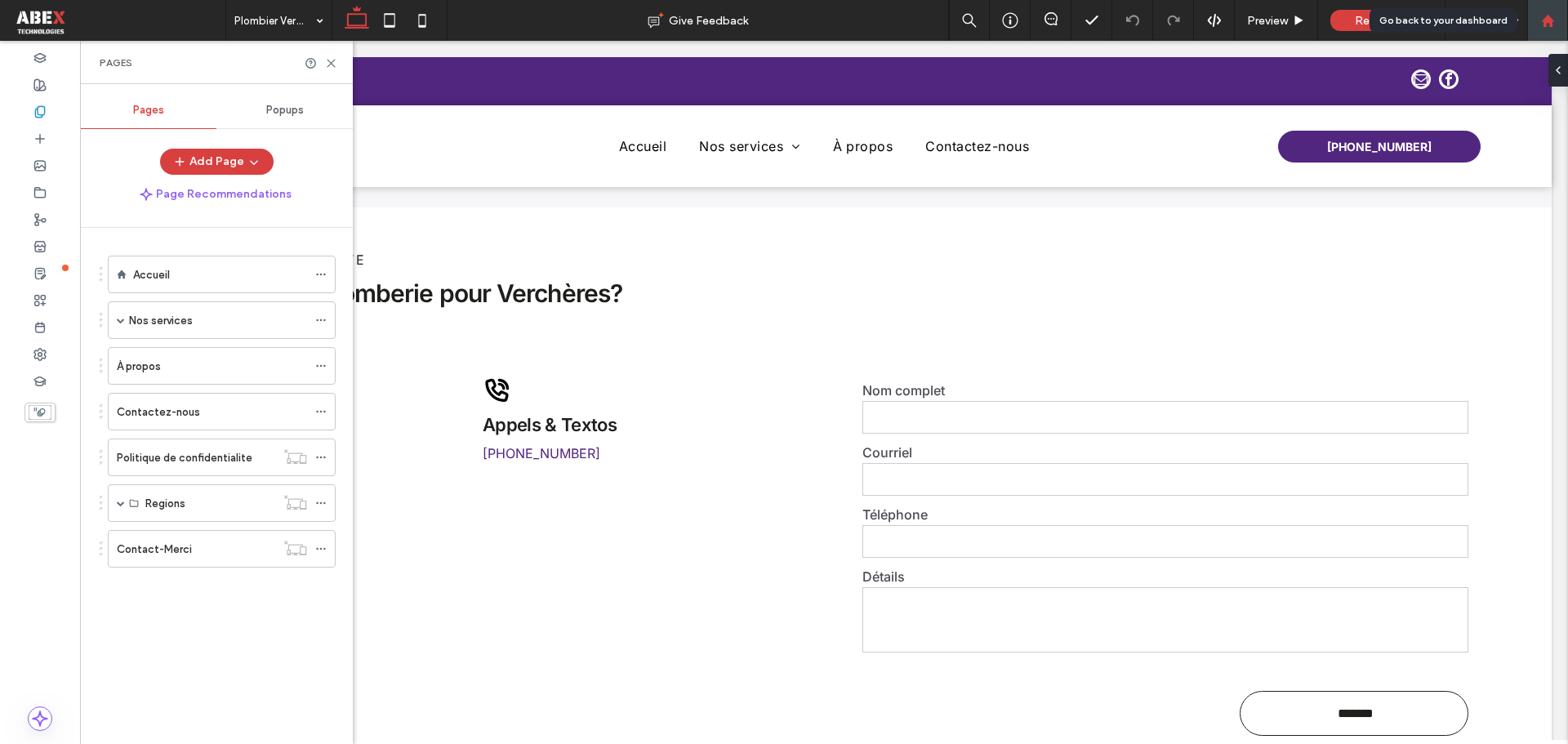
click at [1548, 31] on div at bounding box center [1547, 20] width 41 height 41
